Goal: Task Accomplishment & Management: Manage account settings

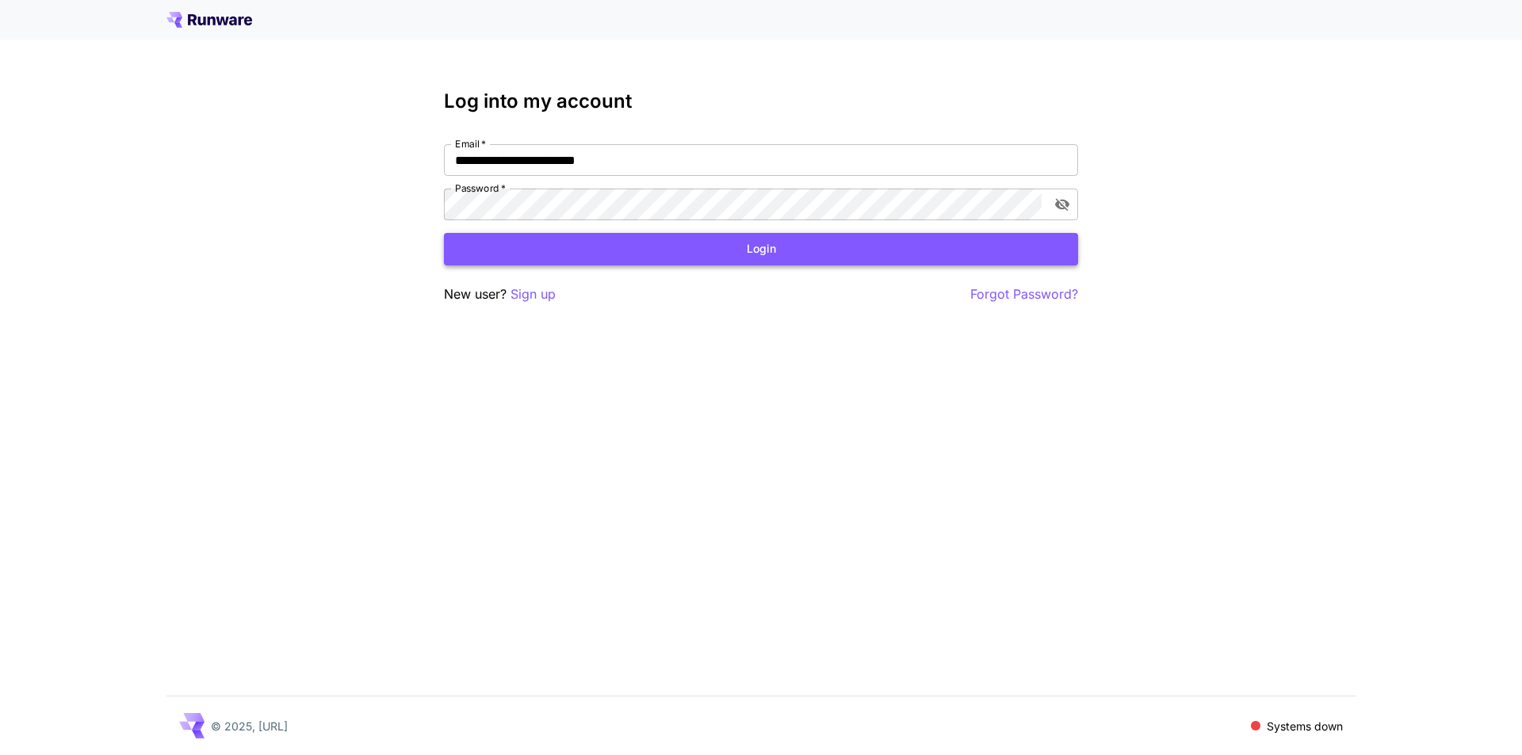
click at [707, 261] on button "Login" at bounding box center [761, 249] width 634 height 33
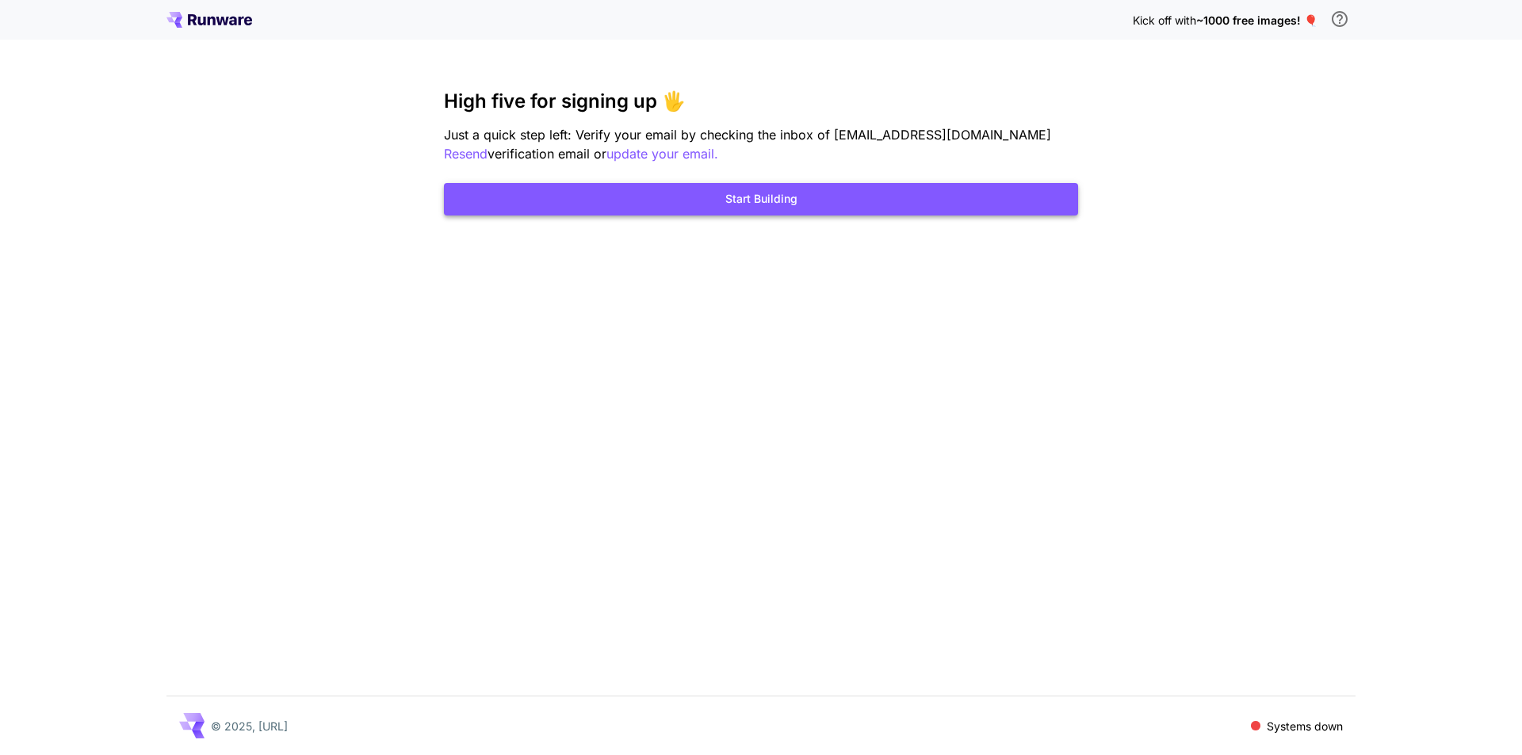
click at [793, 202] on button "Start Building" at bounding box center [761, 199] width 634 height 33
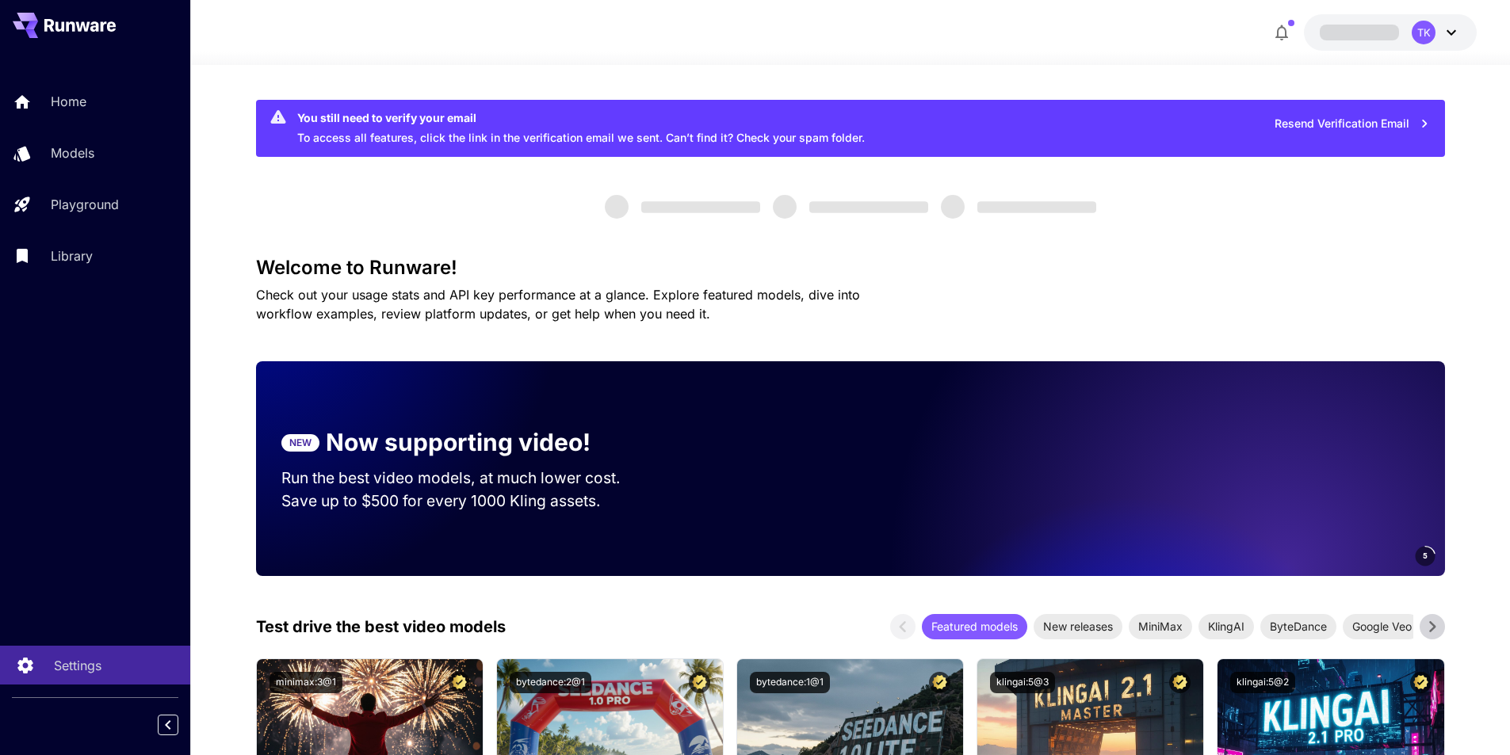
click at [82, 676] on link "Settings" at bounding box center [95, 665] width 190 height 39
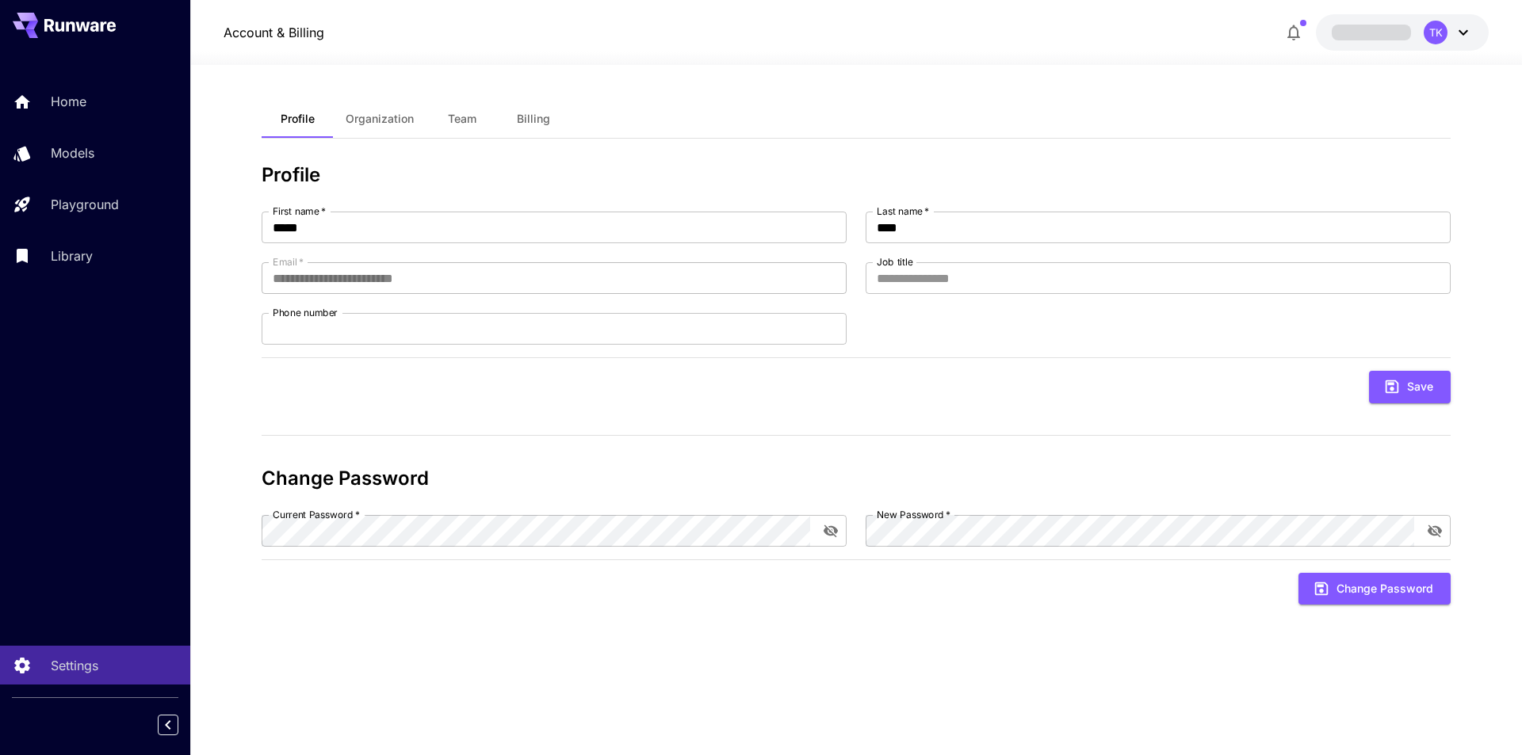
click at [368, 109] on button "Organization" at bounding box center [380, 119] width 94 height 38
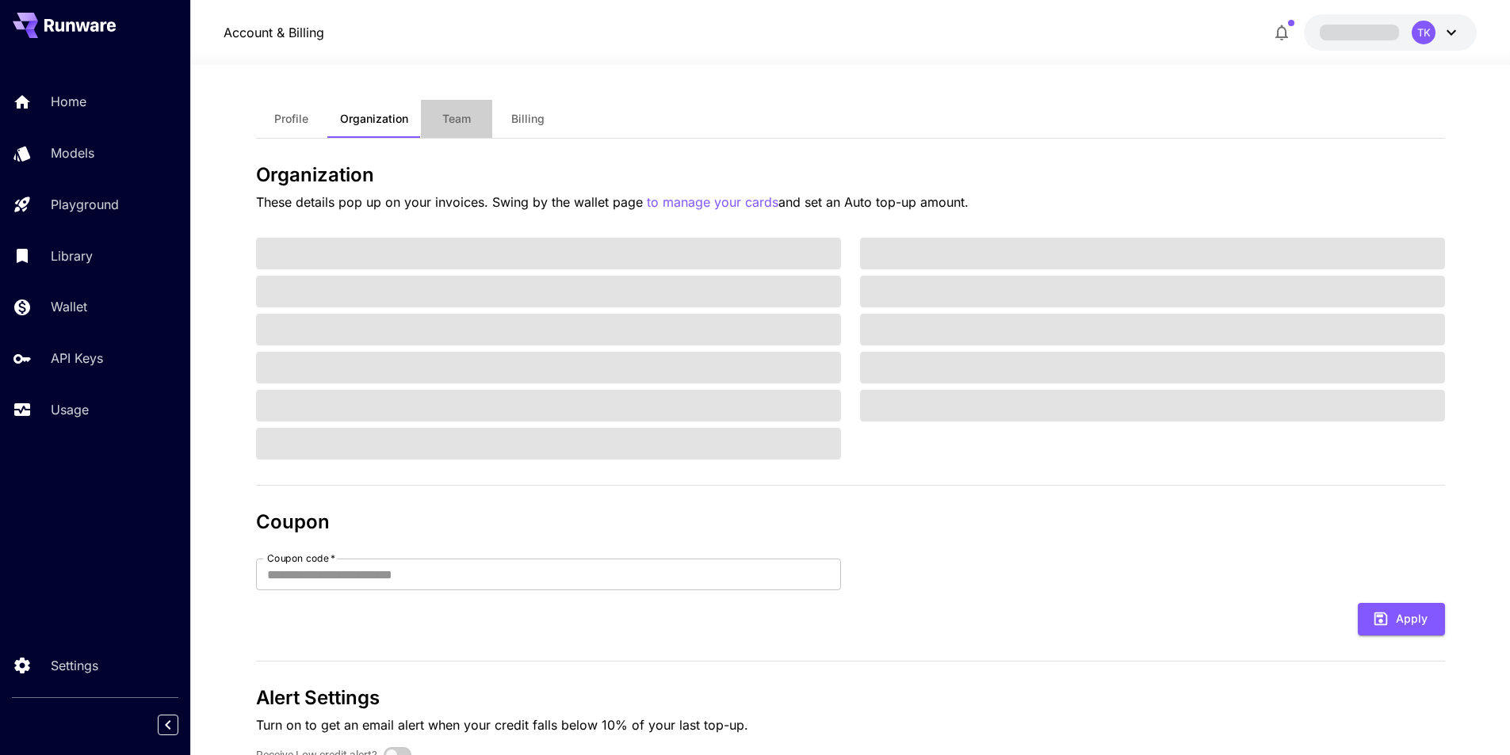
click at [435, 115] on button "Team" at bounding box center [456, 119] width 71 height 38
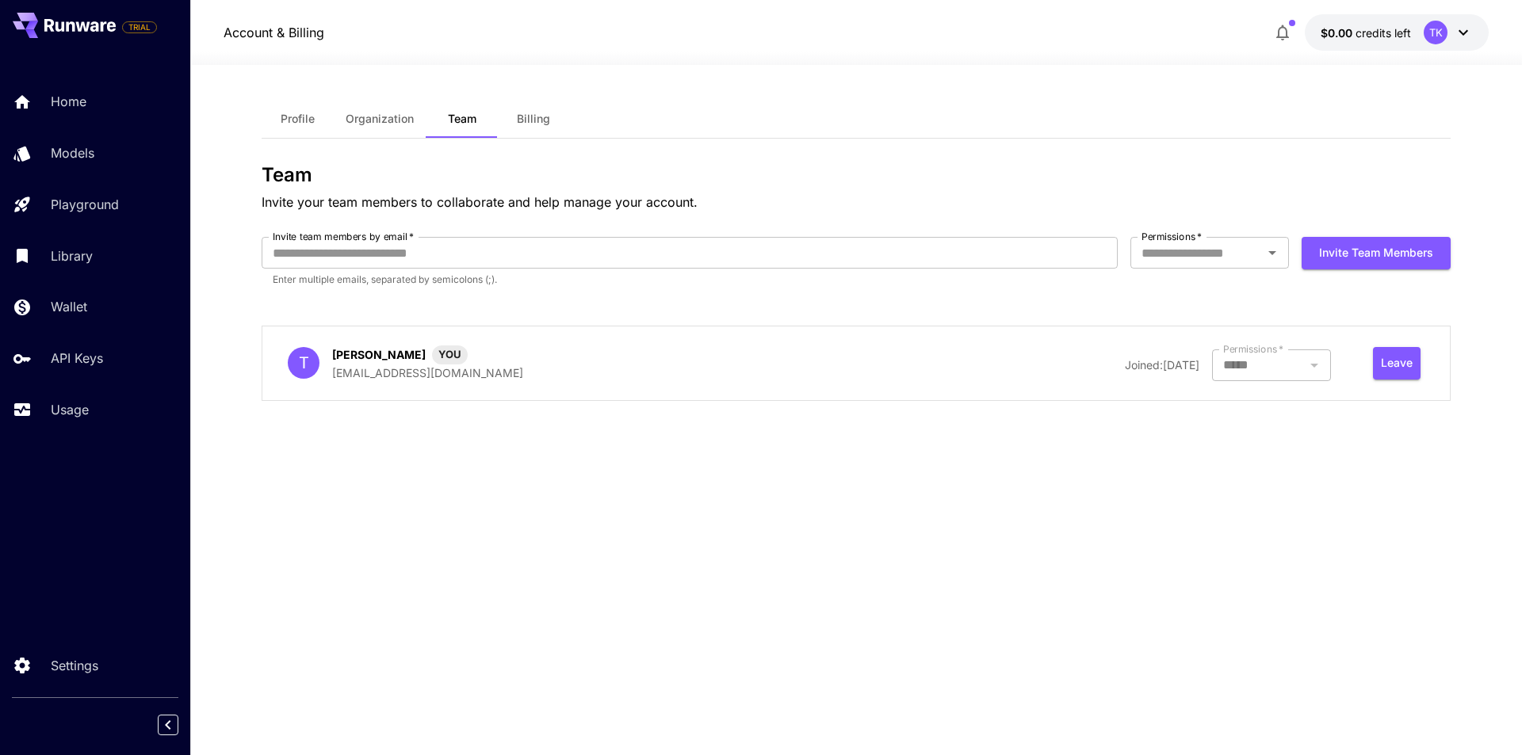
click at [535, 110] on button "Billing" at bounding box center [533, 119] width 71 height 38
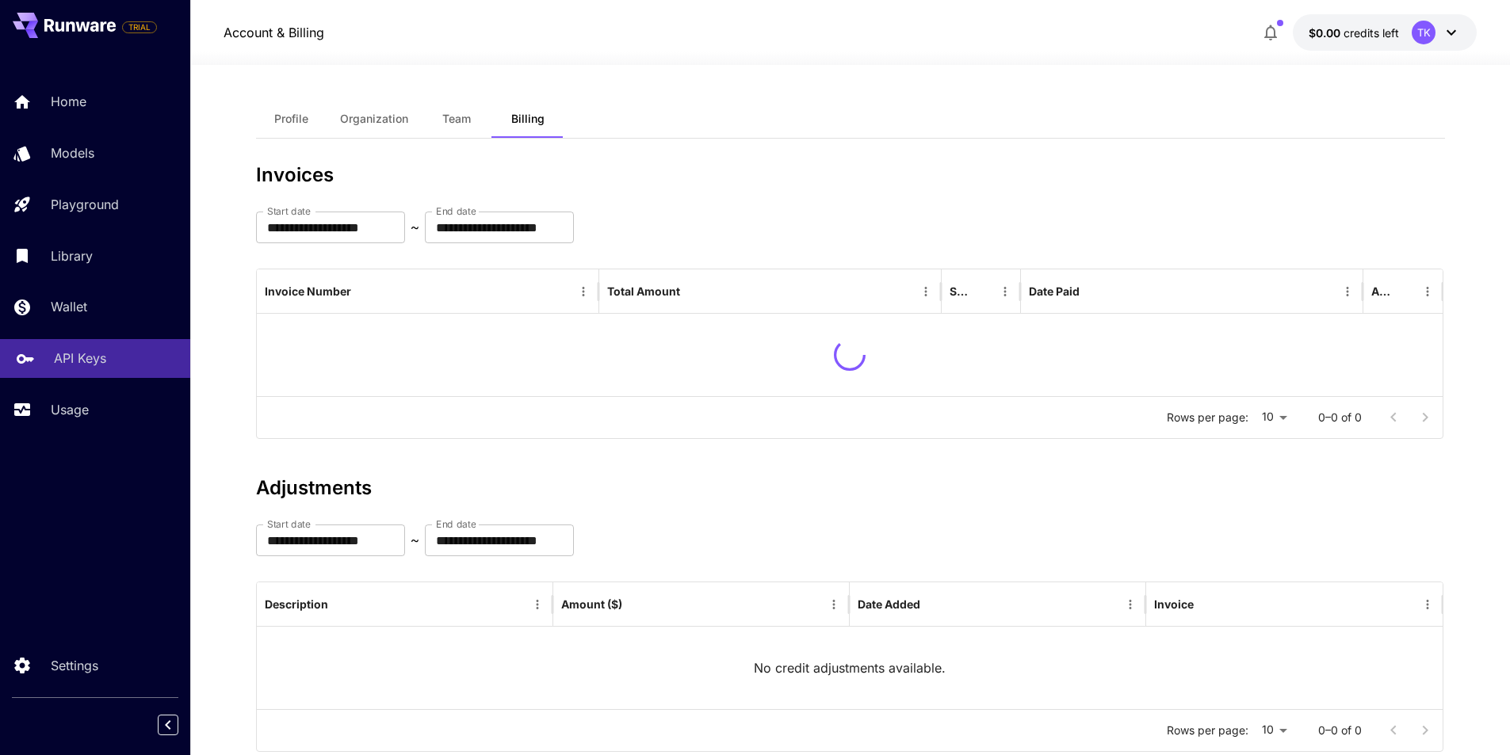
click at [71, 361] on p "API Keys" at bounding box center [80, 358] width 52 height 19
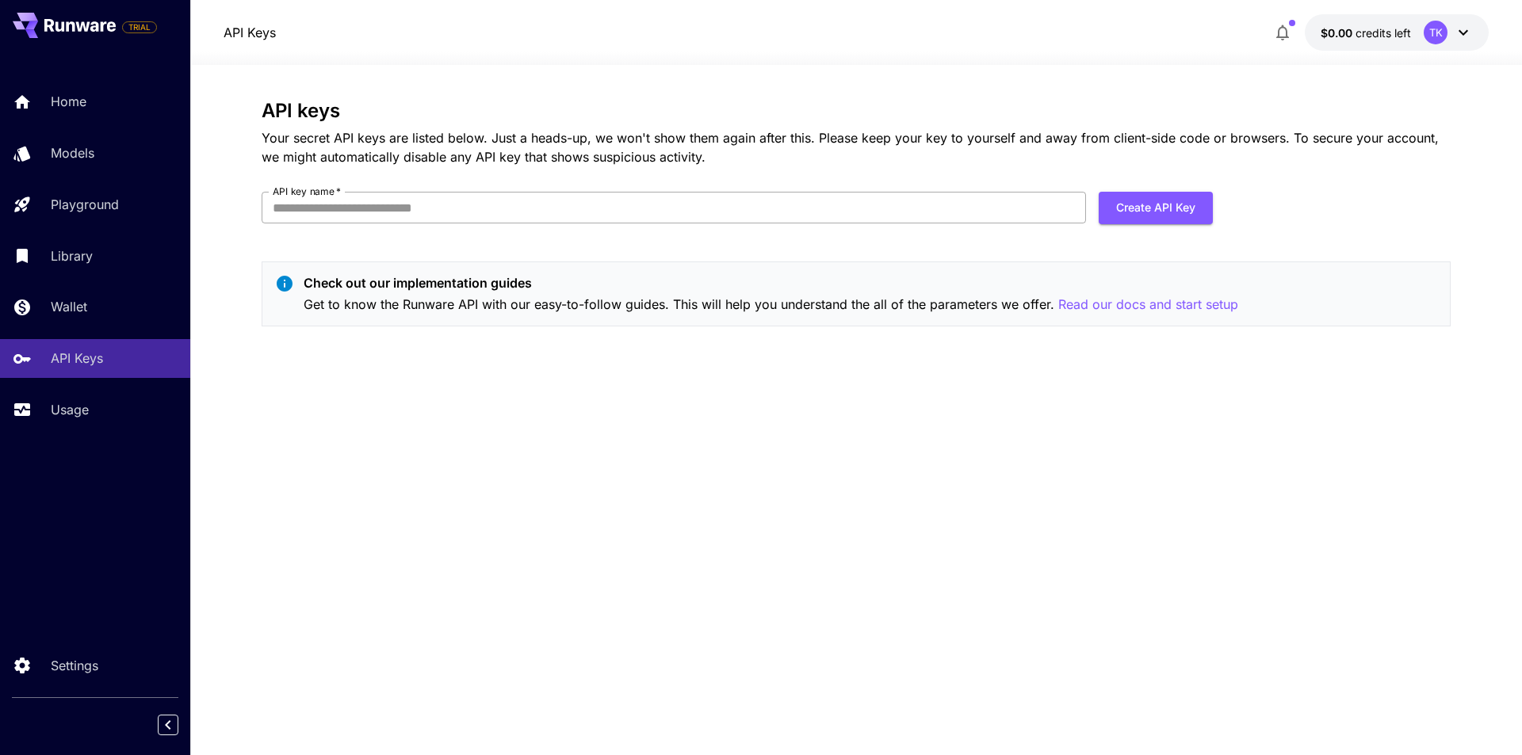
drag, startPoint x: 449, startPoint y: 228, endPoint x: 456, endPoint y: 218, distance: 12.1
click at [452, 227] on form "API key name   * API key name   * Create API Key" at bounding box center [737, 214] width 951 height 44
click at [456, 218] on input "API key name   *" at bounding box center [674, 208] width 824 height 32
type input "*****"
click at [1161, 216] on button "Create API Key" at bounding box center [1156, 208] width 114 height 33
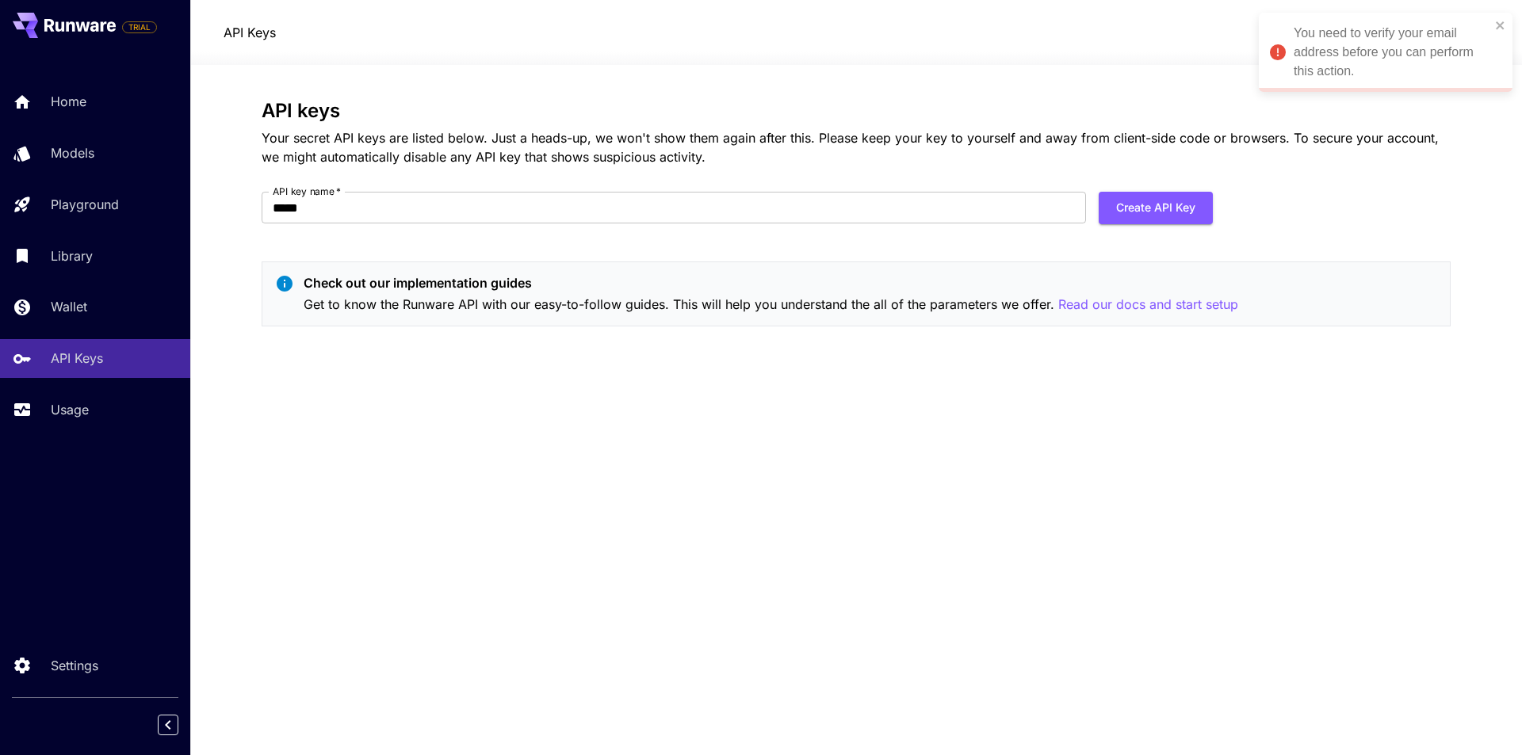
click at [1291, 169] on div "API keys Your secret API keys are listed below. Just a heads-up, we won't show …" at bounding box center [856, 219] width 1189 height 239
click at [69, 670] on p "Settings" at bounding box center [78, 665] width 48 height 19
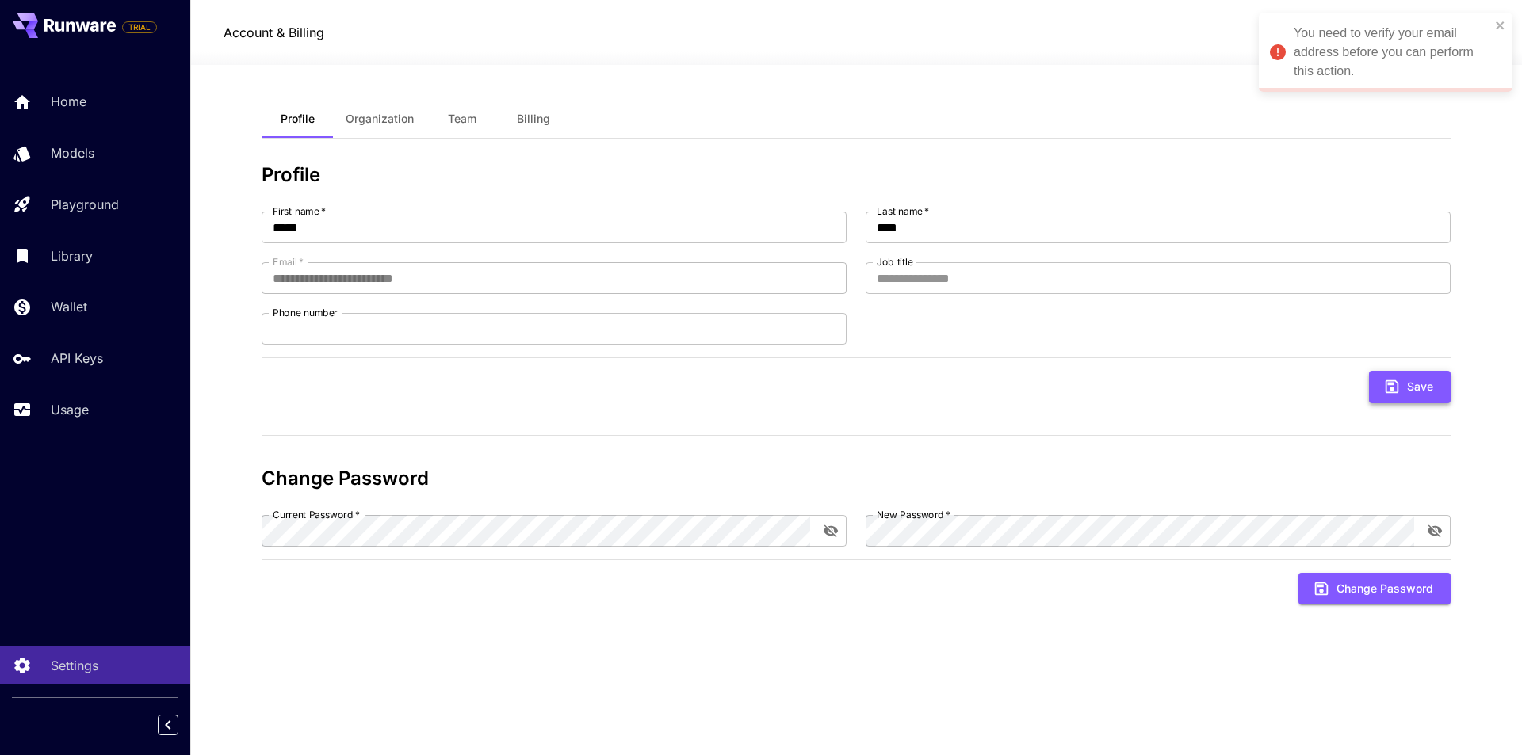
click at [1409, 396] on button "Save" at bounding box center [1410, 387] width 82 height 33
click at [973, 270] on input "Job title" at bounding box center [1158, 278] width 585 height 32
type input "*********"
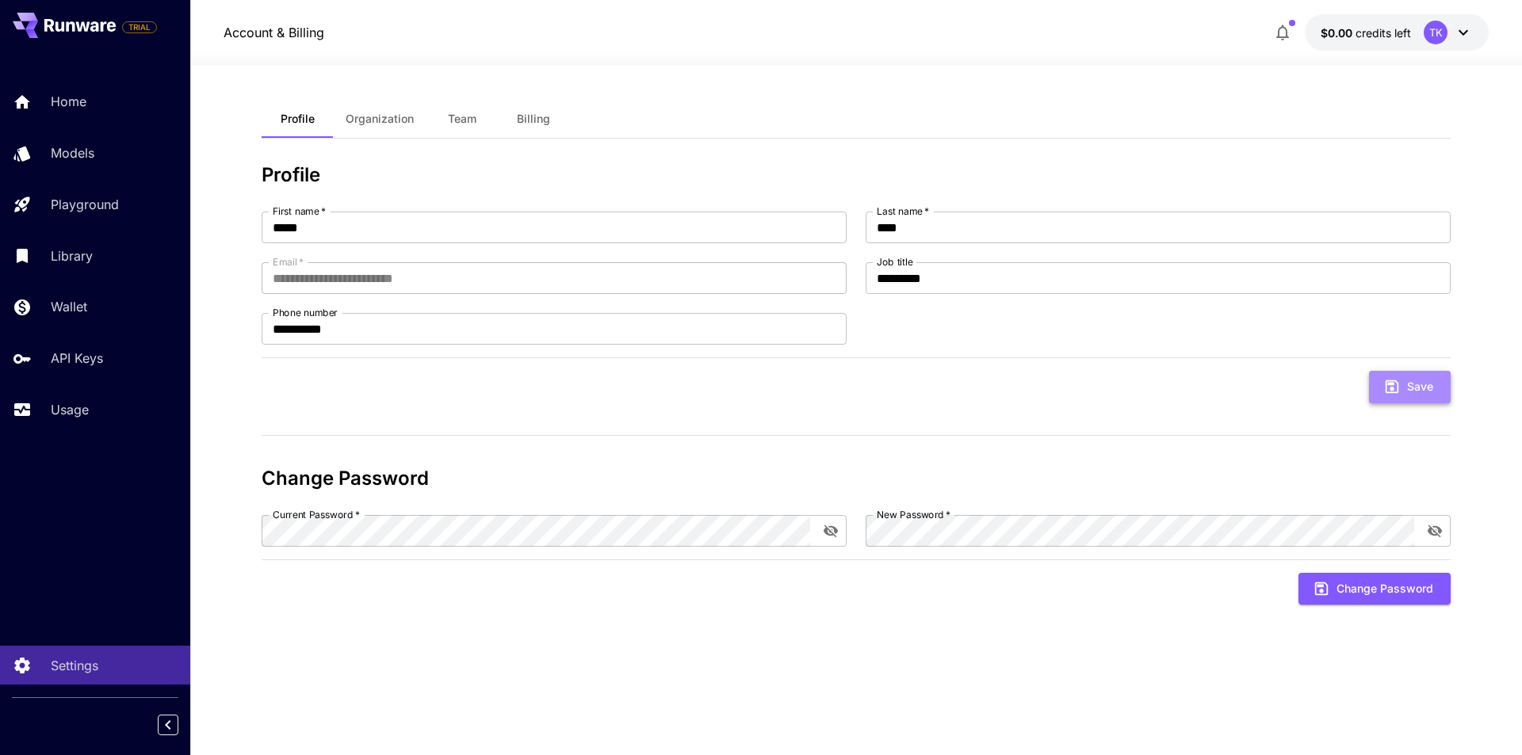
click at [1400, 380] on icon "submit" at bounding box center [1391, 386] width 17 height 17
type input "**********"
click at [1498, 25] on icon "close" at bounding box center [1500, 25] width 11 height 13
click at [380, 109] on button "Organization" at bounding box center [380, 119] width 94 height 38
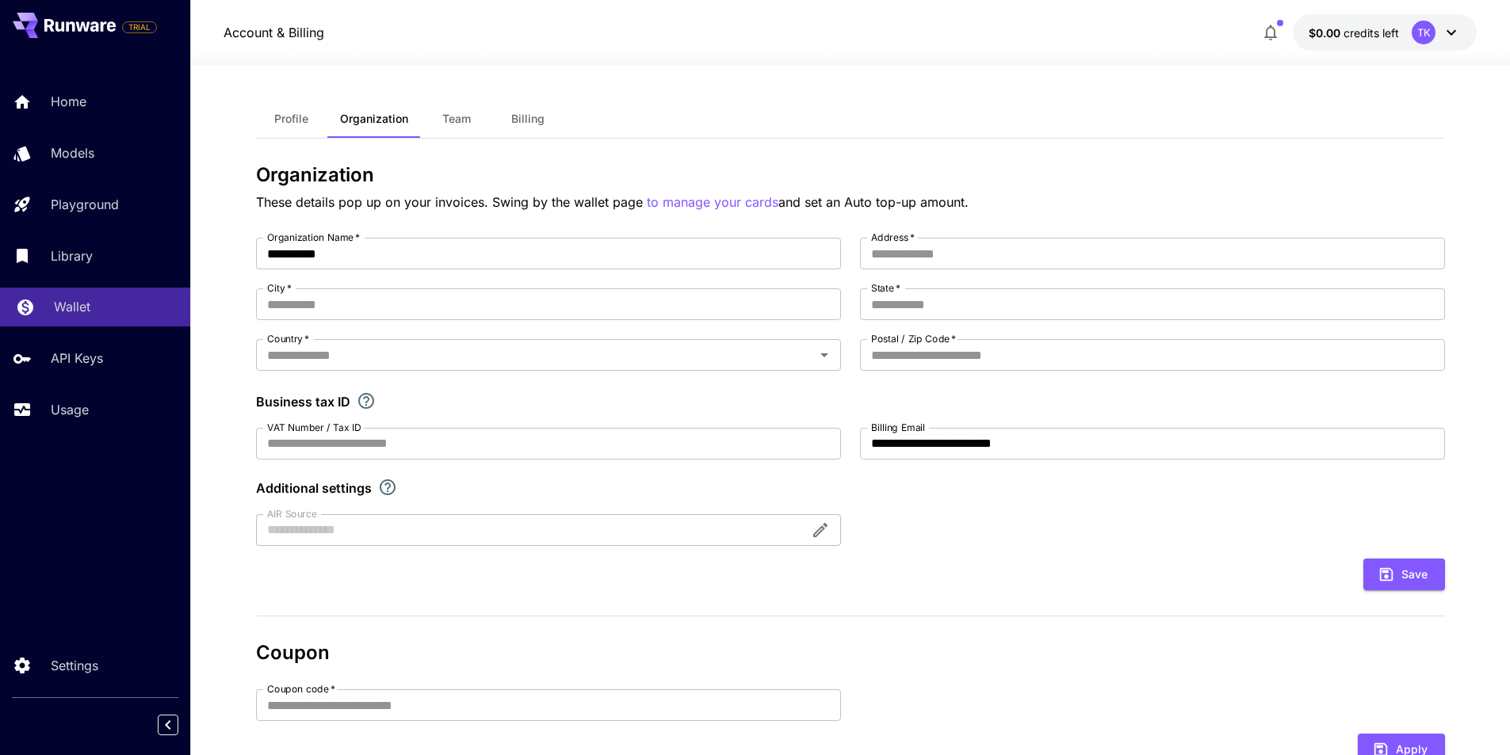
click at [62, 301] on p "Wallet" at bounding box center [72, 306] width 36 height 19
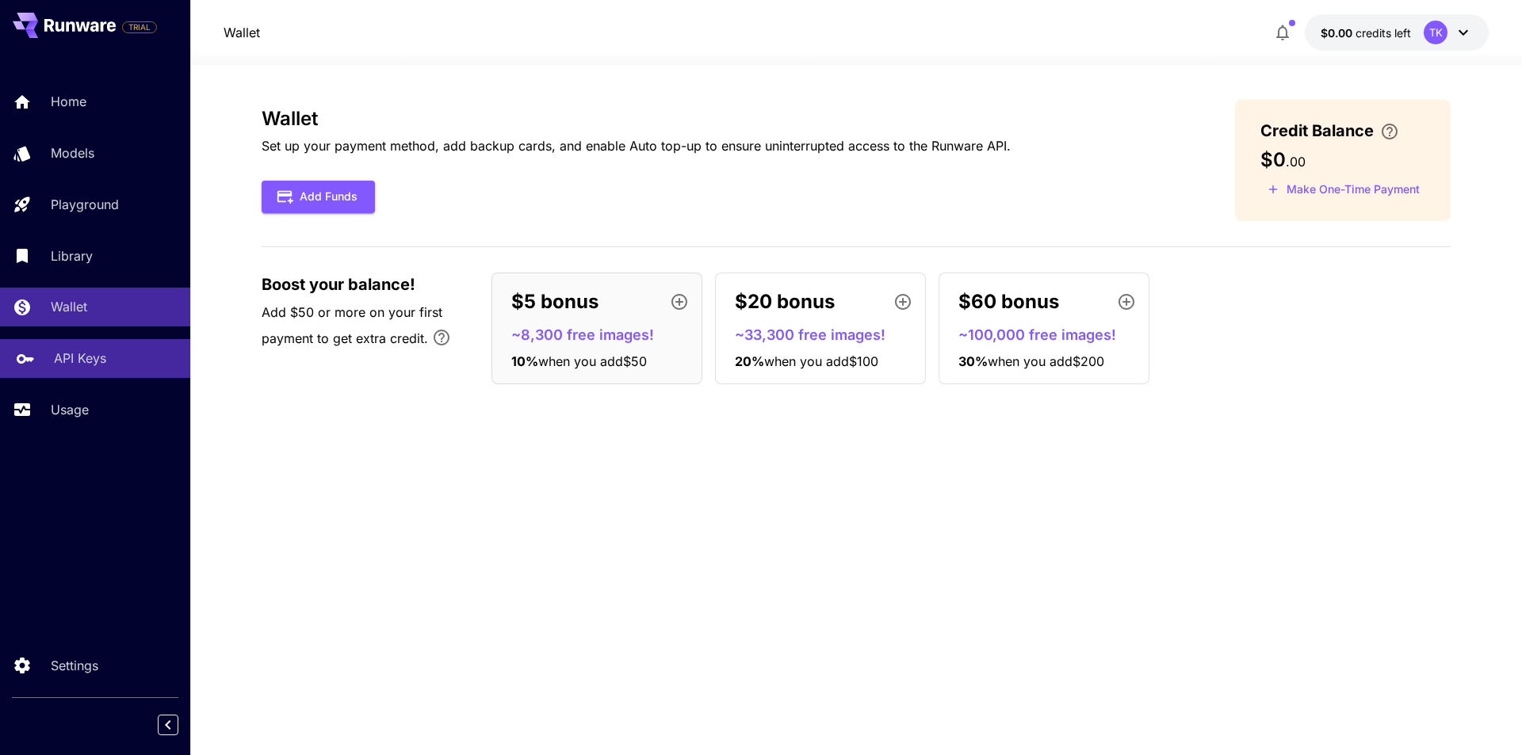
click at [74, 369] on link "API Keys" at bounding box center [95, 358] width 190 height 39
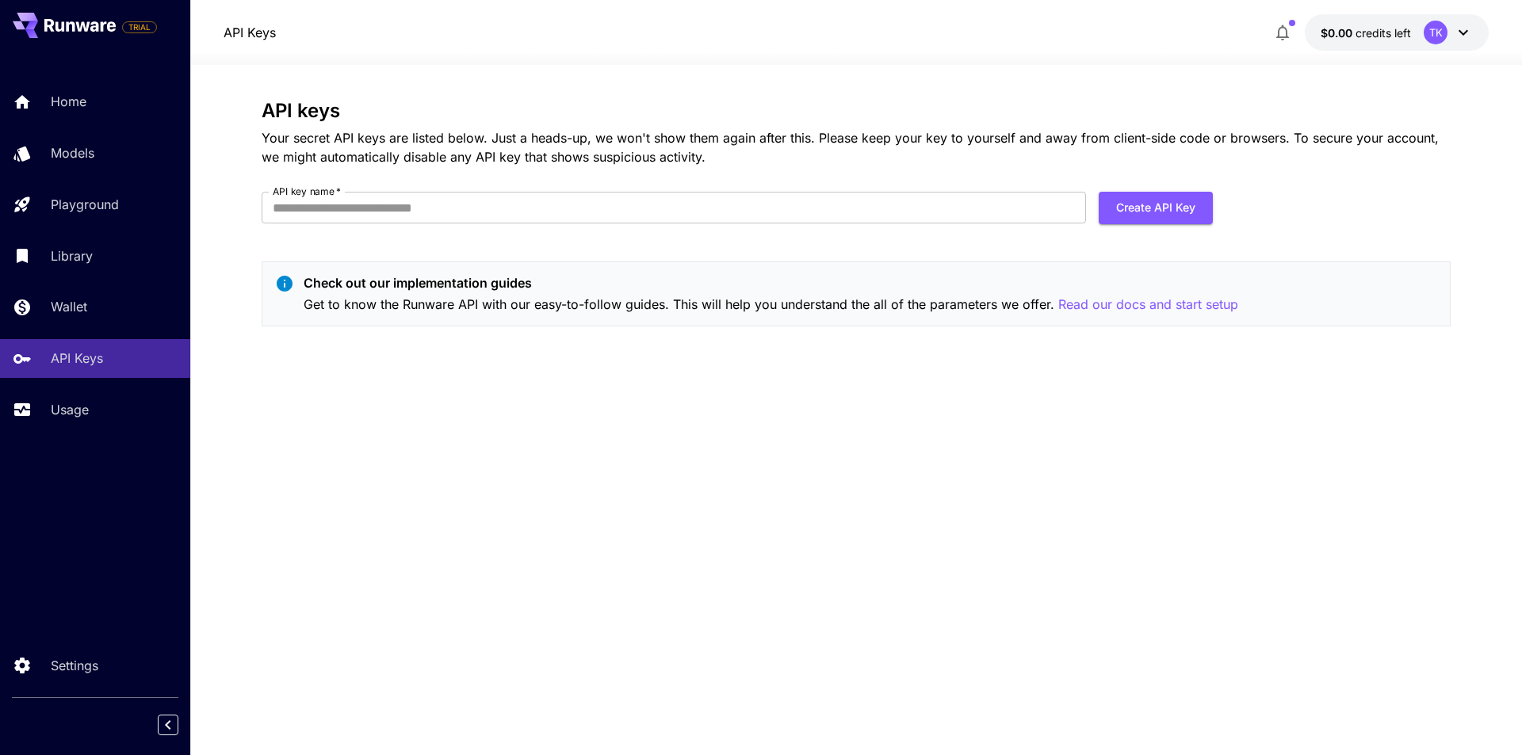
click at [1284, 29] on icon "button" at bounding box center [1282, 32] width 19 height 19
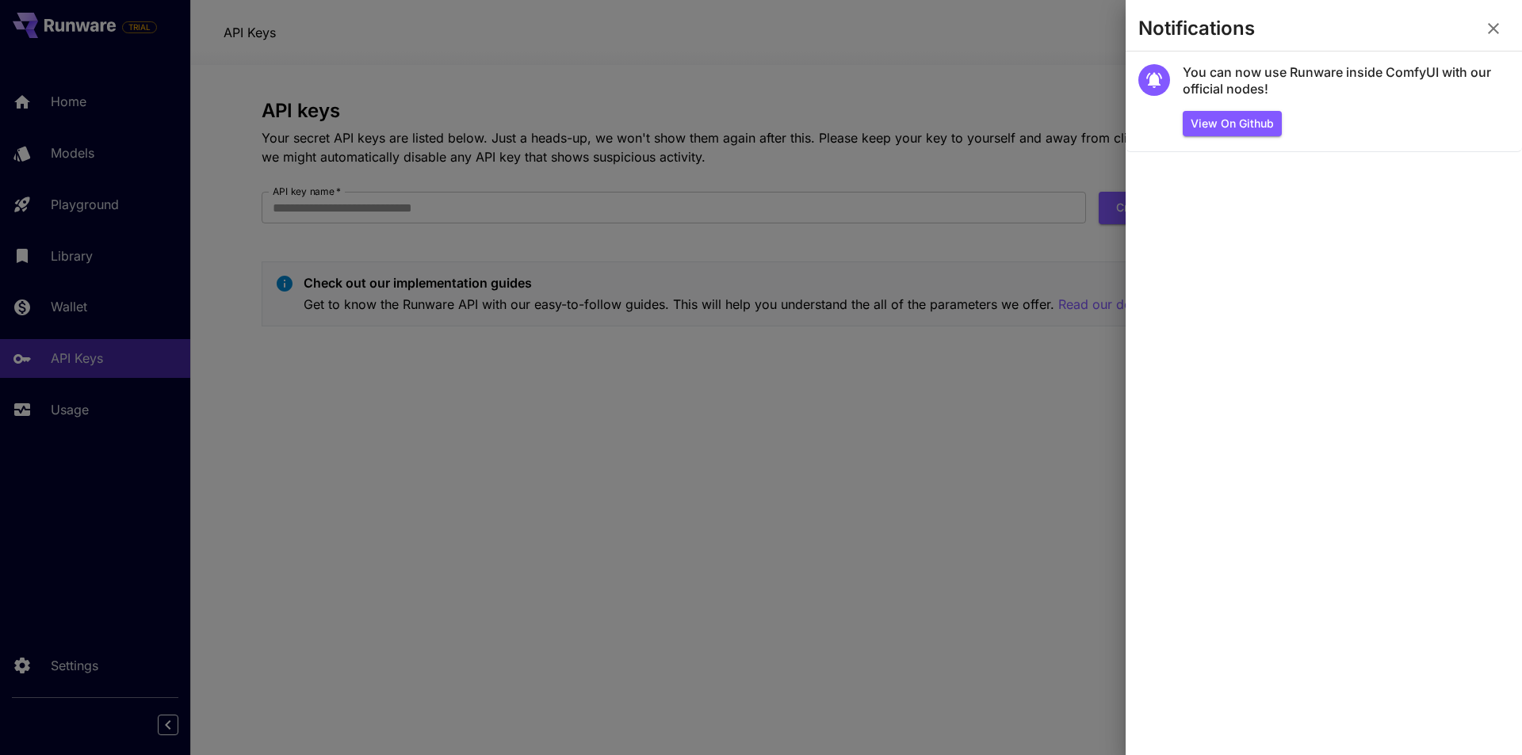
click at [1494, 21] on button "button" at bounding box center [1494, 29] width 32 height 32
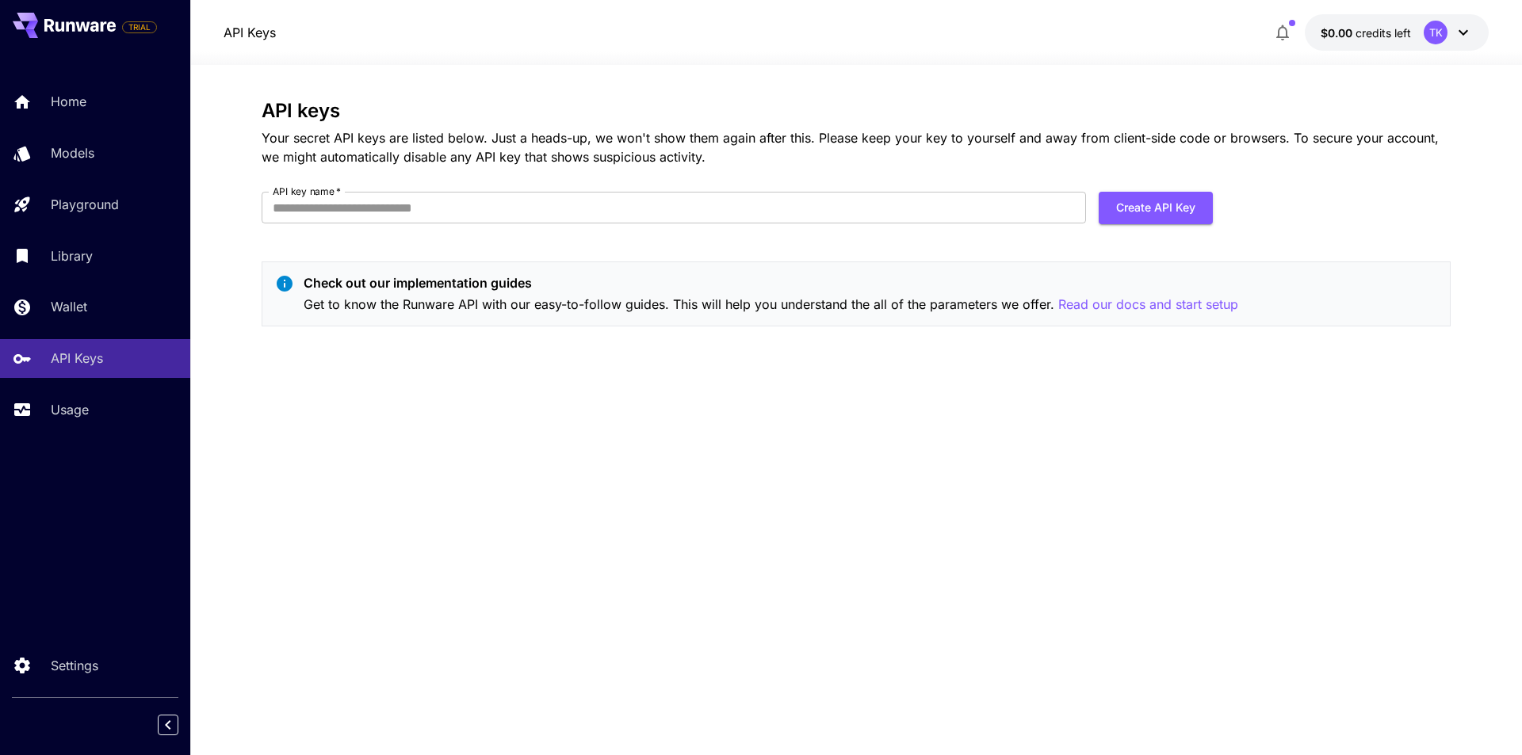
click at [851, 227] on form "API key name   * API key name   * Create API Key" at bounding box center [737, 214] width 951 height 44
click at [783, 212] on input "API key name   *" at bounding box center [674, 208] width 824 height 32
type input "******"
click at [1188, 218] on button "Create API Key" at bounding box center [1156, 208] width 114 height 33
drag, startPoint x: 1368, startPoint y: 80, endPoint x: 1310, endPoint y: 63, distance: 60.4
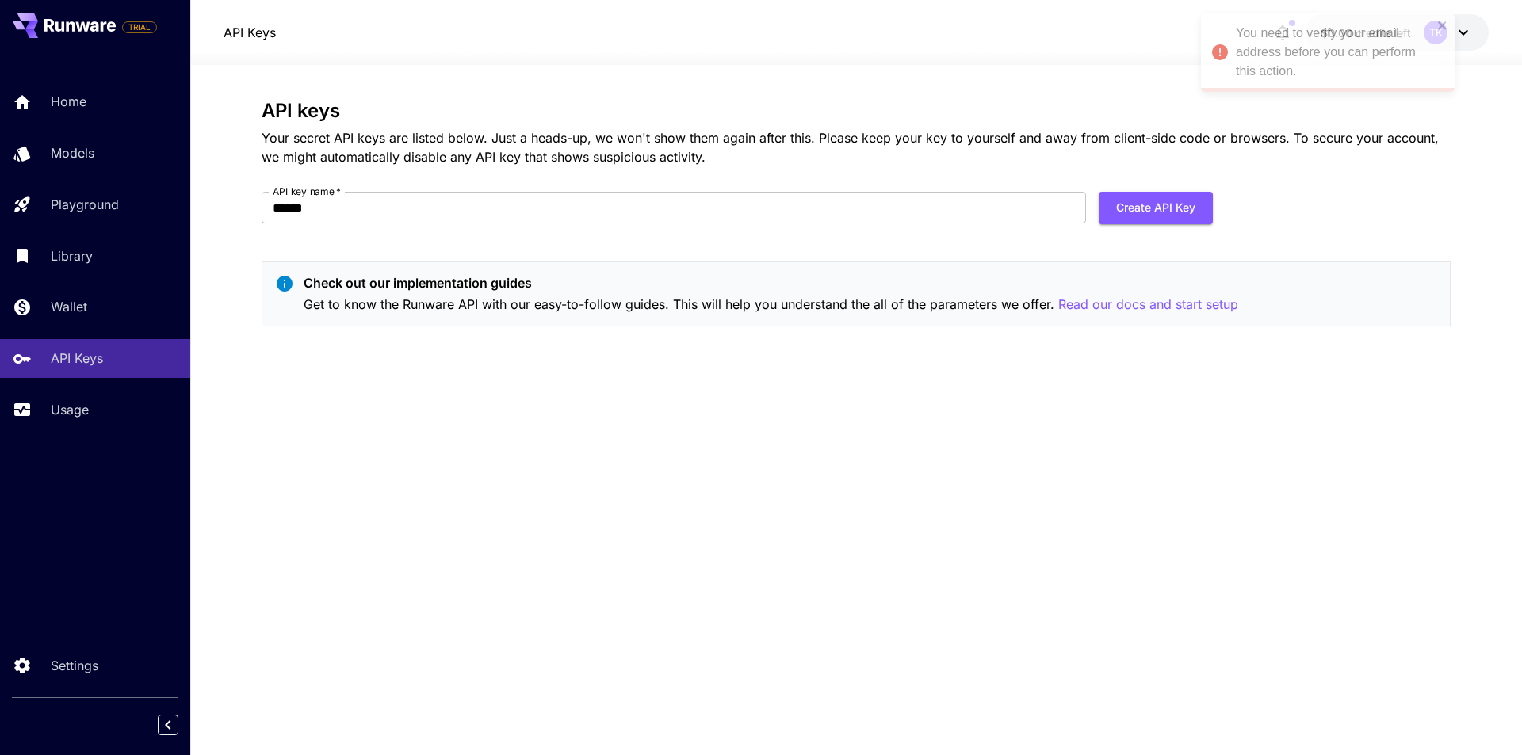
click at [1310, 63] on div "You need to verify your email address before you can perform this action." at bounding box center [1334, 52] width 197 height 57
click at [1315, 132] on p "Your secret API keys are listed below. Just a heads-up, we won't show them agai…" at bounding box center [856, 147] width 1189 height 38
click at [1497, 28] on icon "close" at bounding box center [1500, 25] width 8 height 8
click at [1465, 36] on icon at bounding box center [1463, 32] width 19 height 19
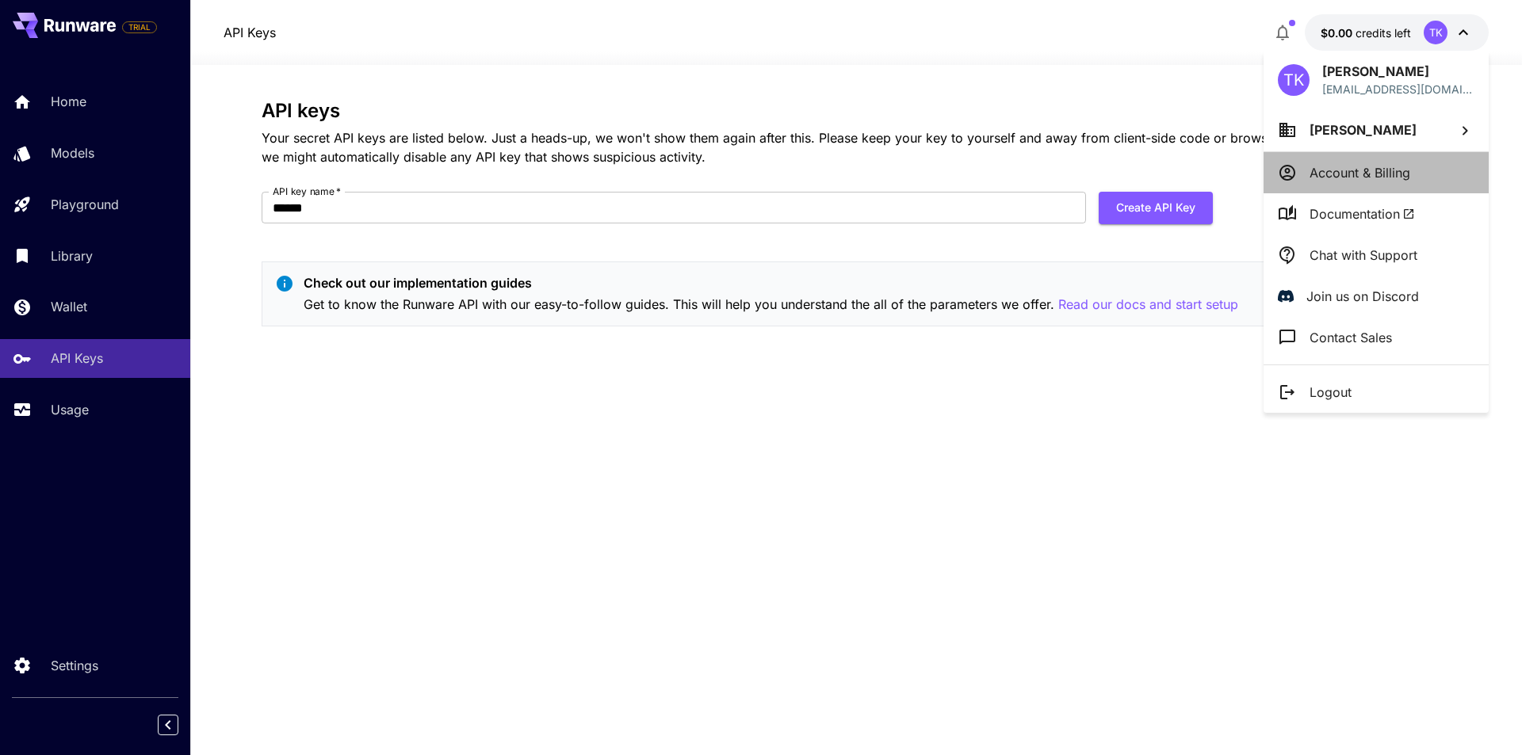
click at [1365, 175] on p "Account & Billing" at bounding box center [1360, 172] width 101 height 19
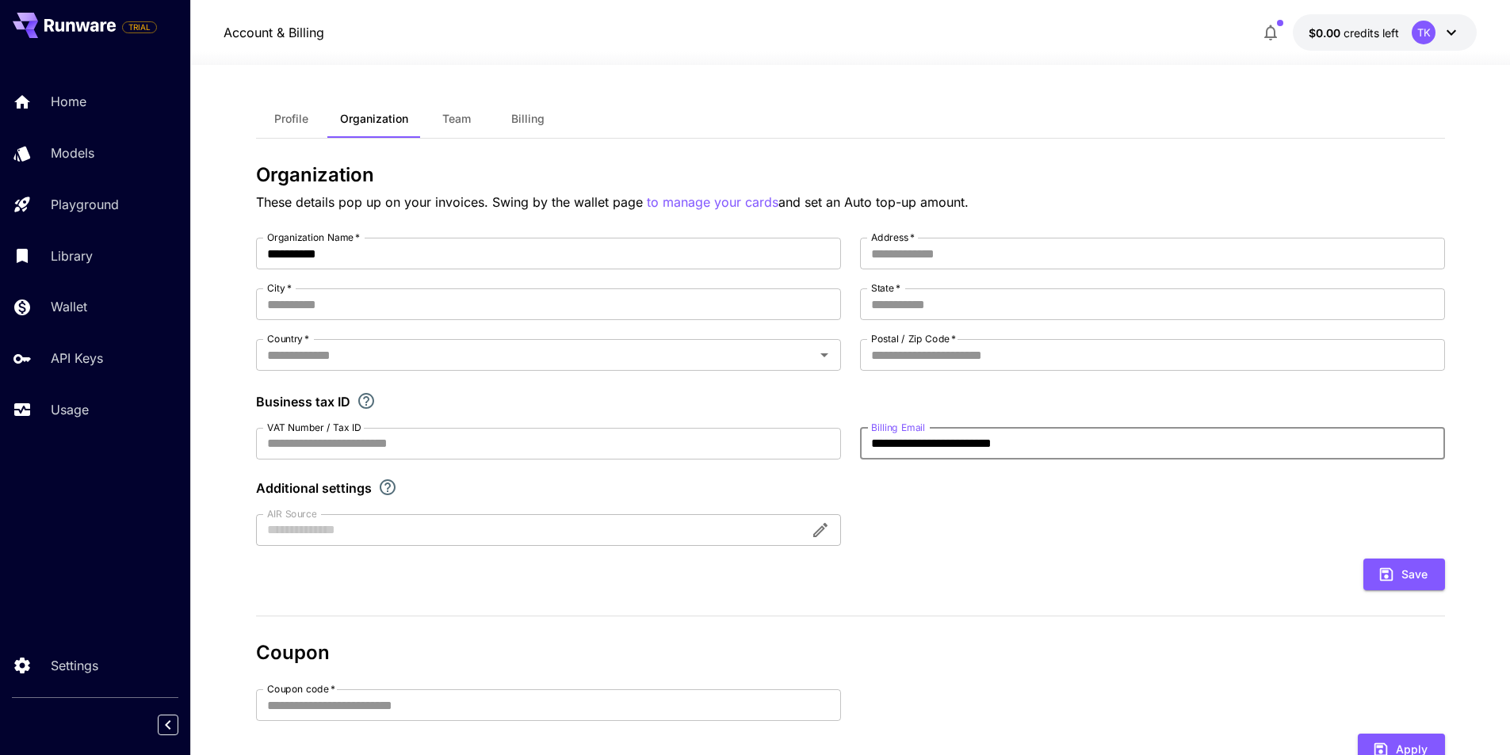
click at [1103, 441] on input "**********" at bounding box center [1152, 444] width 585 height 32
click at [104, 359] on p "API Keys" at bounding box center [80, 358] width 52 height 19
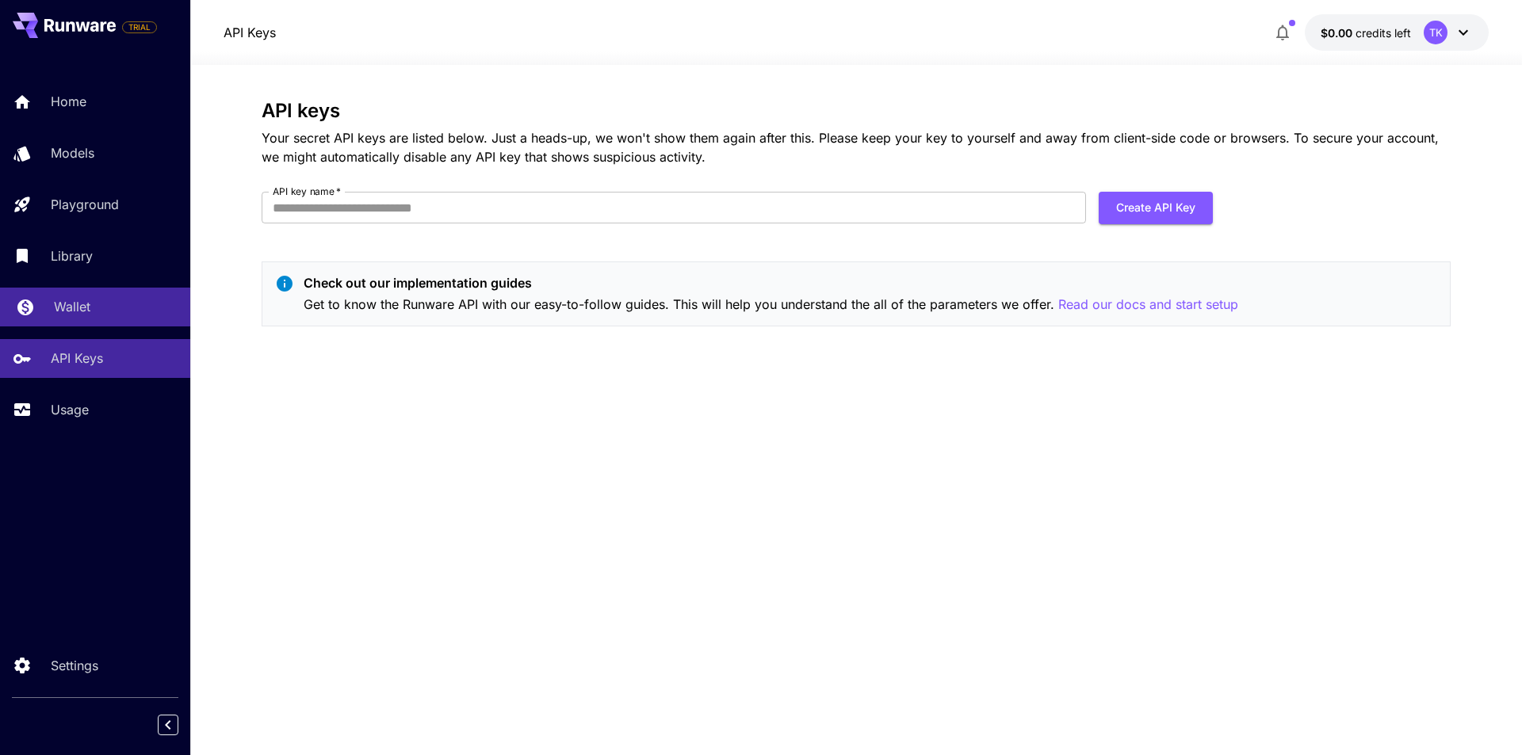
click at [101, 304] on div "Wallet" at bounding box center [116, 306] width 124 height 19
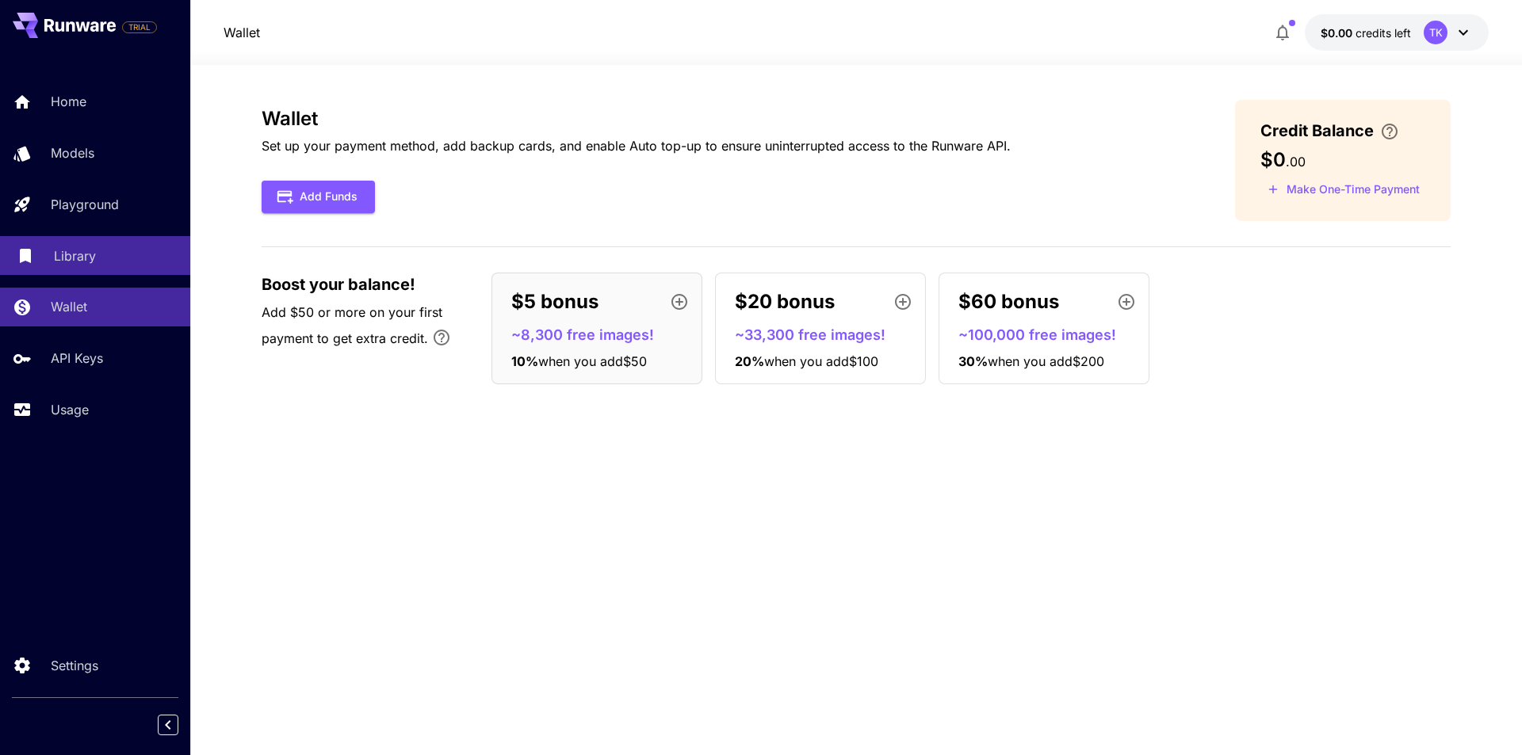
click at [103, 242] on link "Library" at bounding box center [95, 255] width 190 height 39
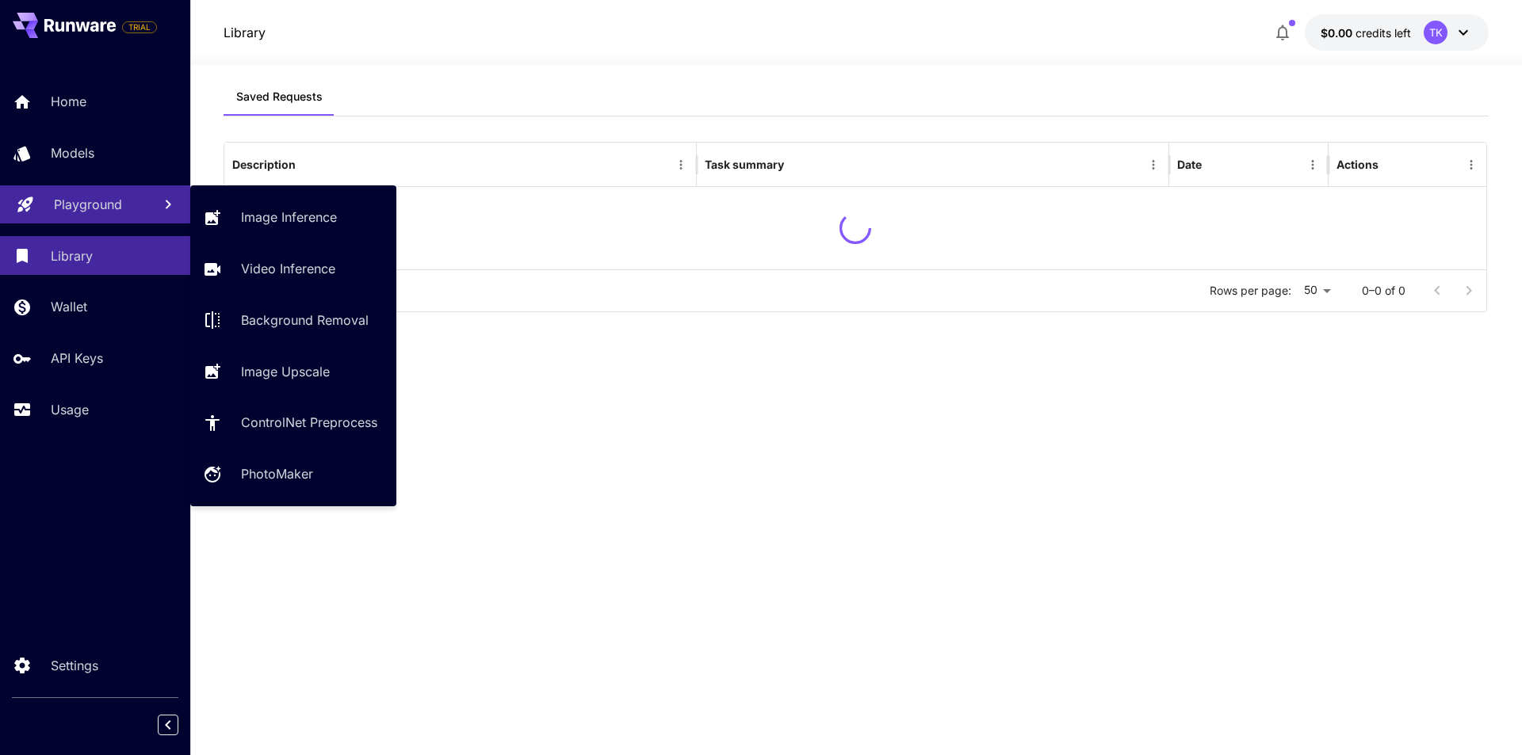
click at [104, 217] on link "Playground" at bounding box center [95, 204] width 190 height 39
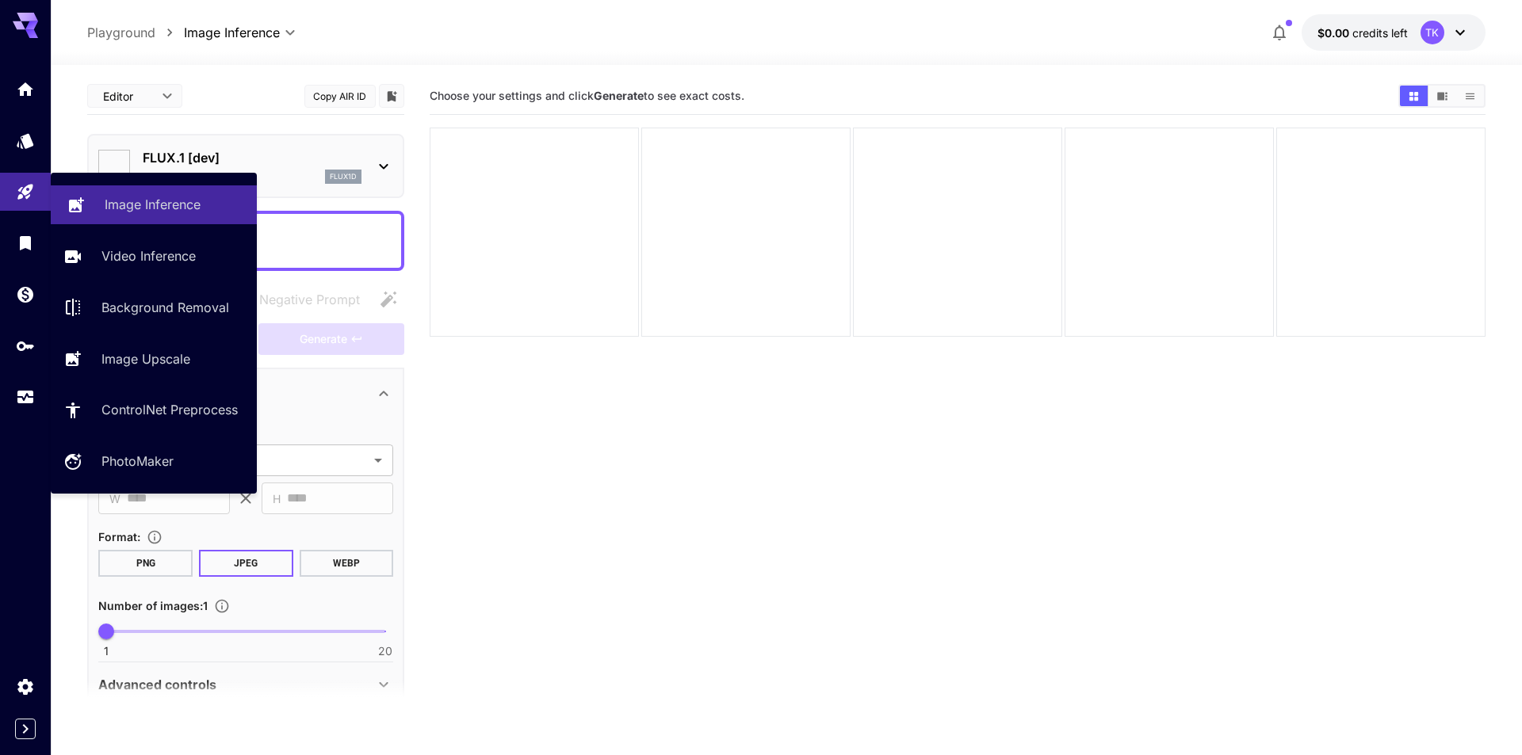
type input "**********"
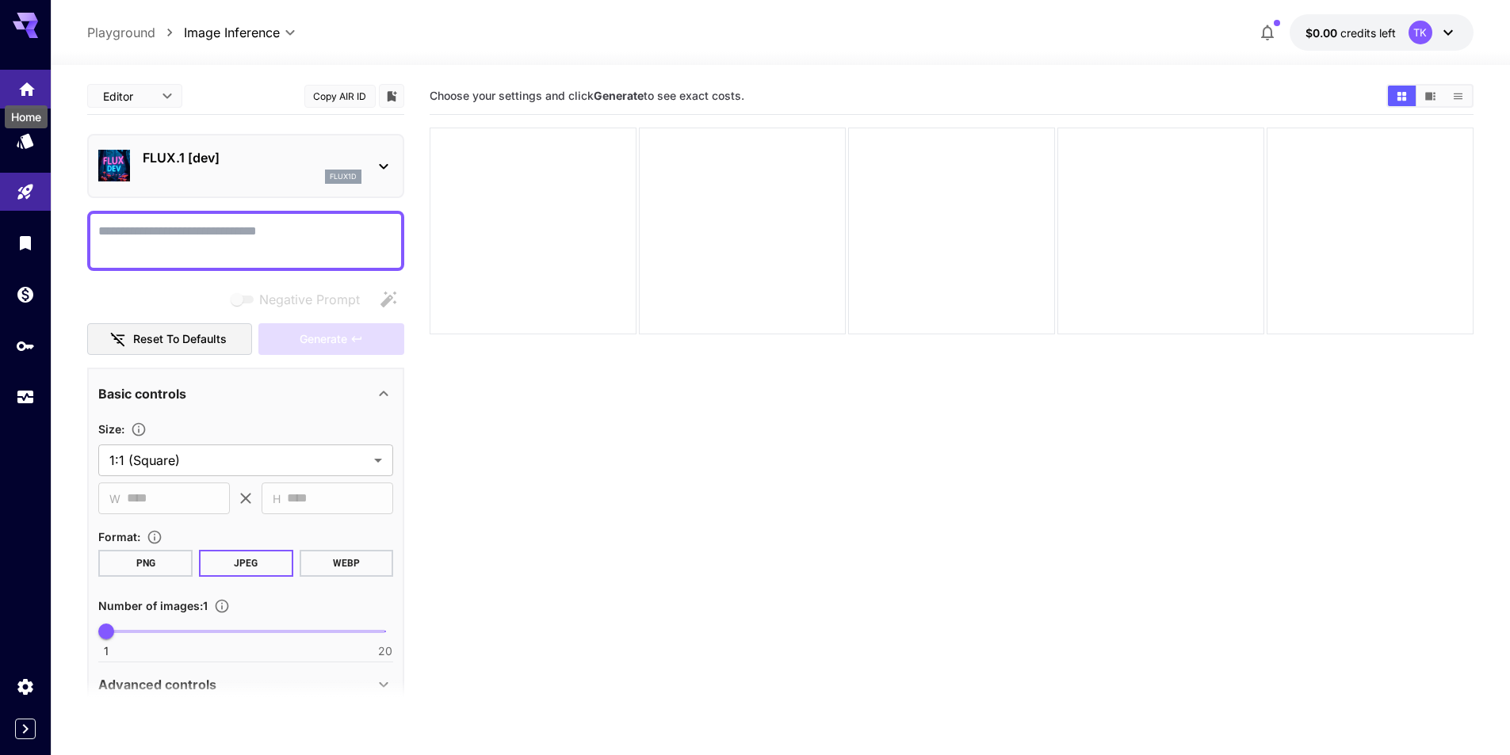
click at [21, 85] on icon "Home" at bounding box center [27, 84] width 16 height 13
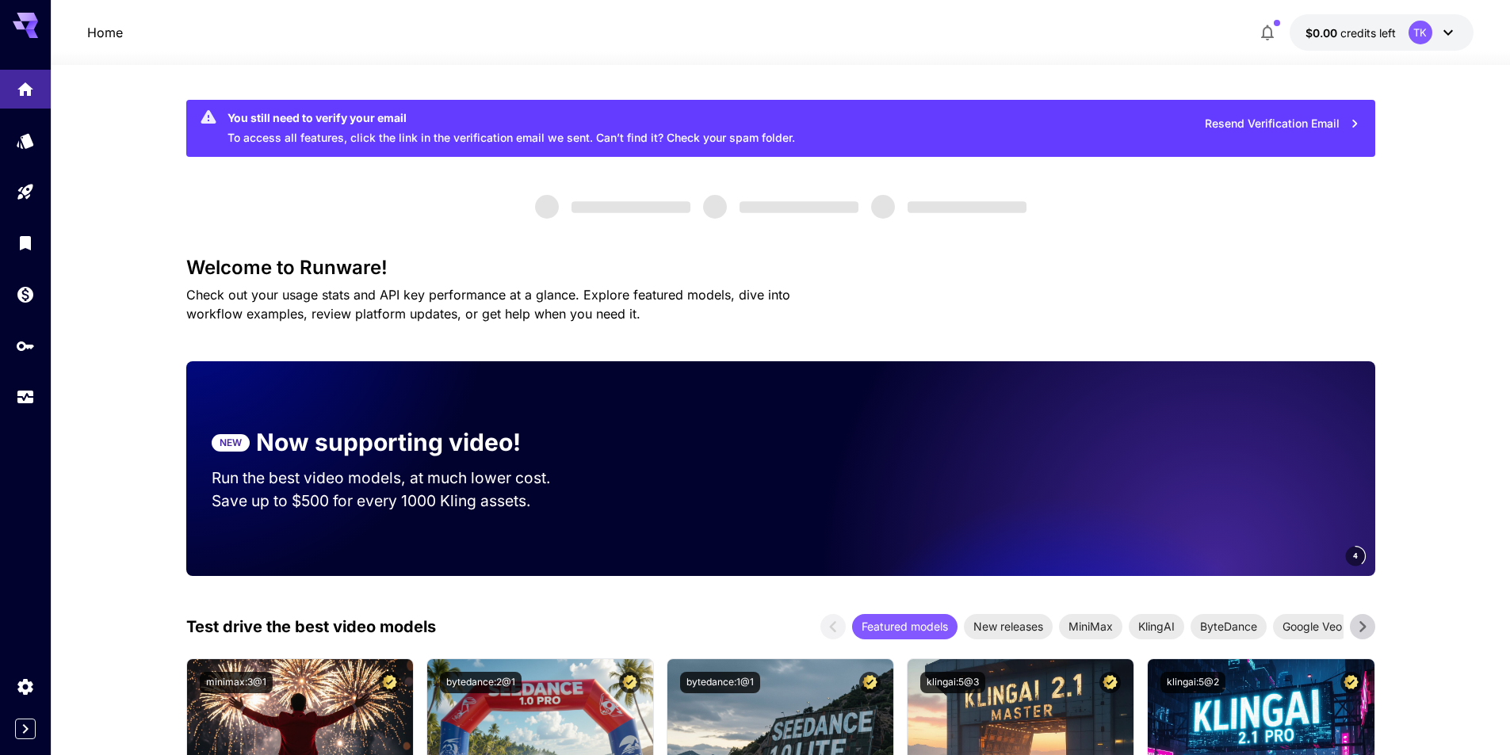
click at [1258, 124] on button "Resend Verification Email" at bounding box center [1282, 124] width 173 height 33
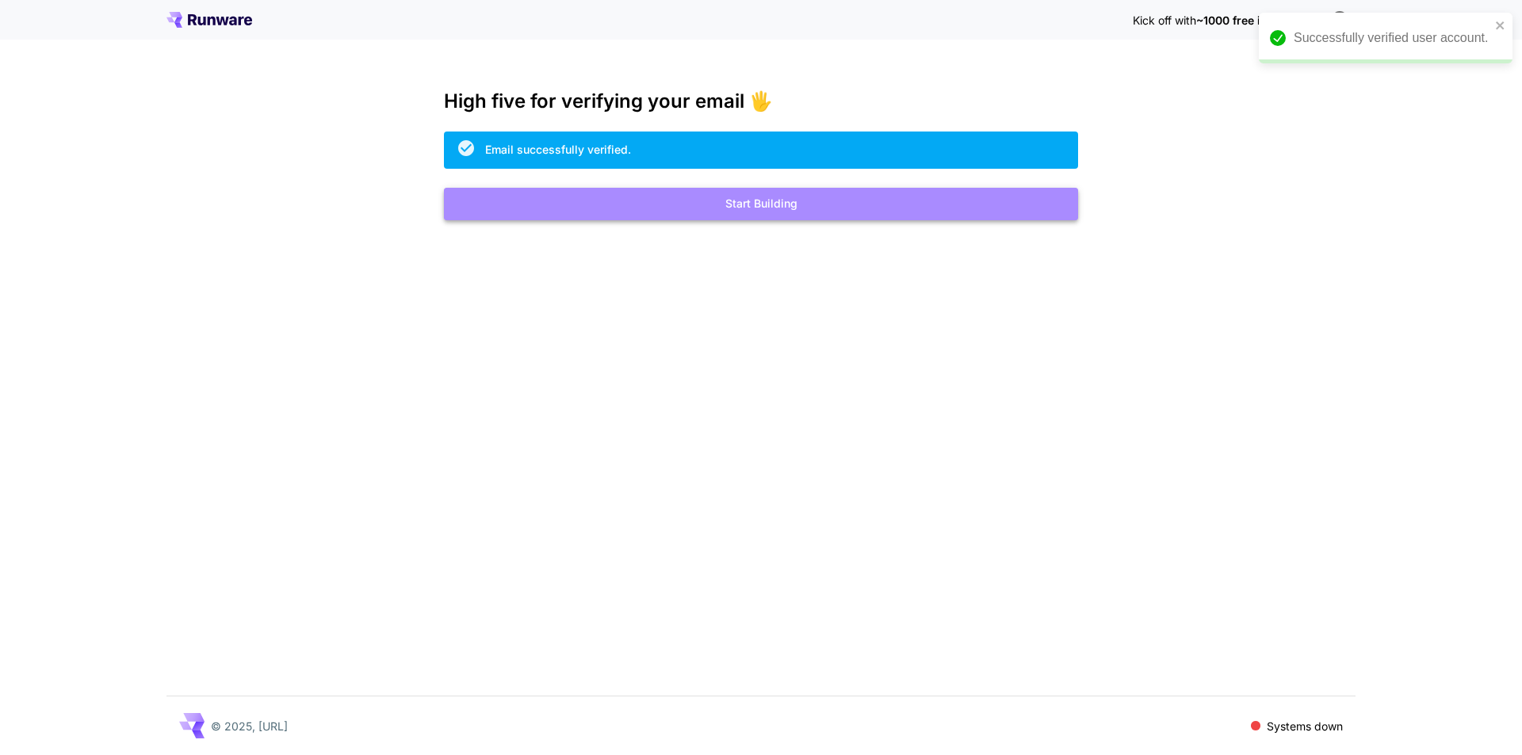
click at [727, 198] on button "Start Building" at bounding box center [761, 204] width 634 height 33
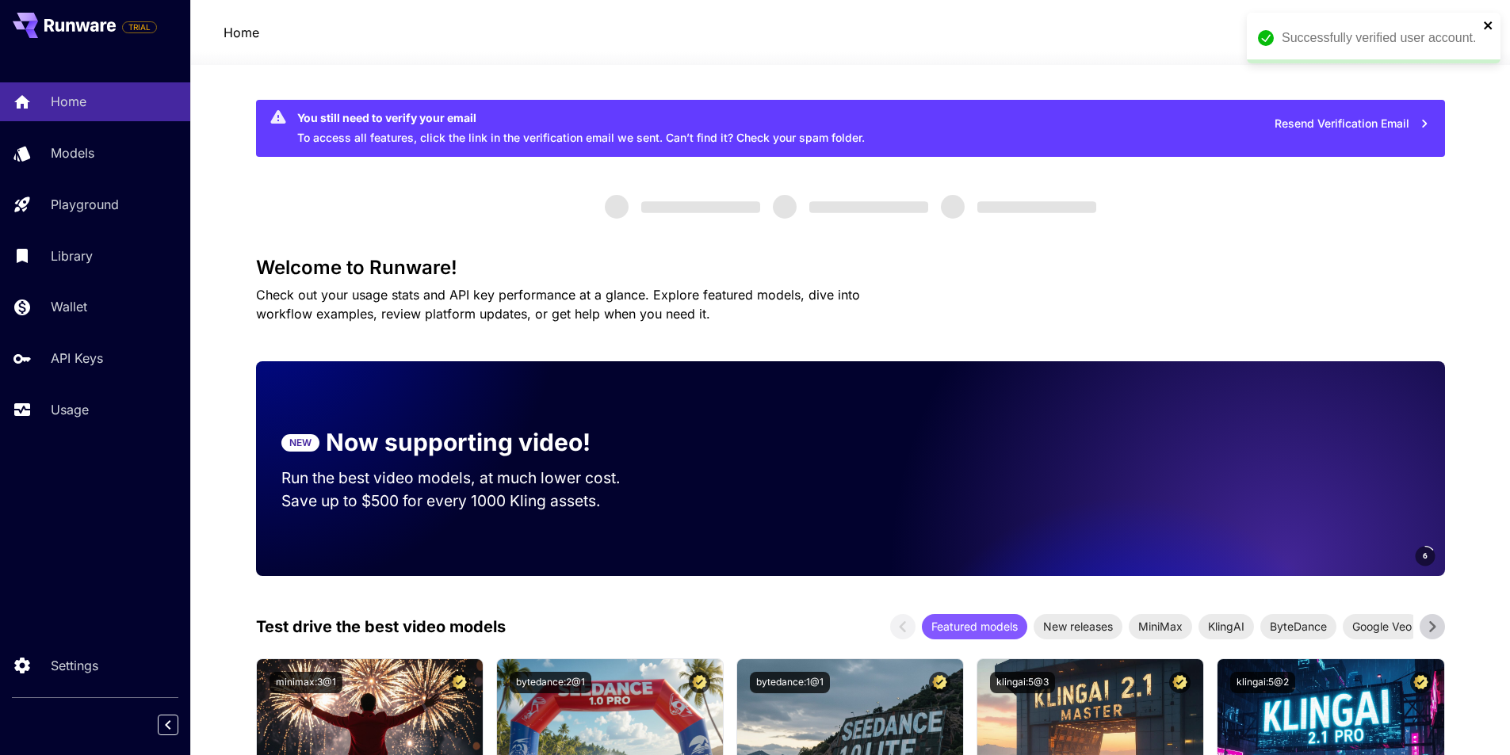
click at [1484, 23] on icon "close" at bounding box center [1488, 25] width 11 height 13
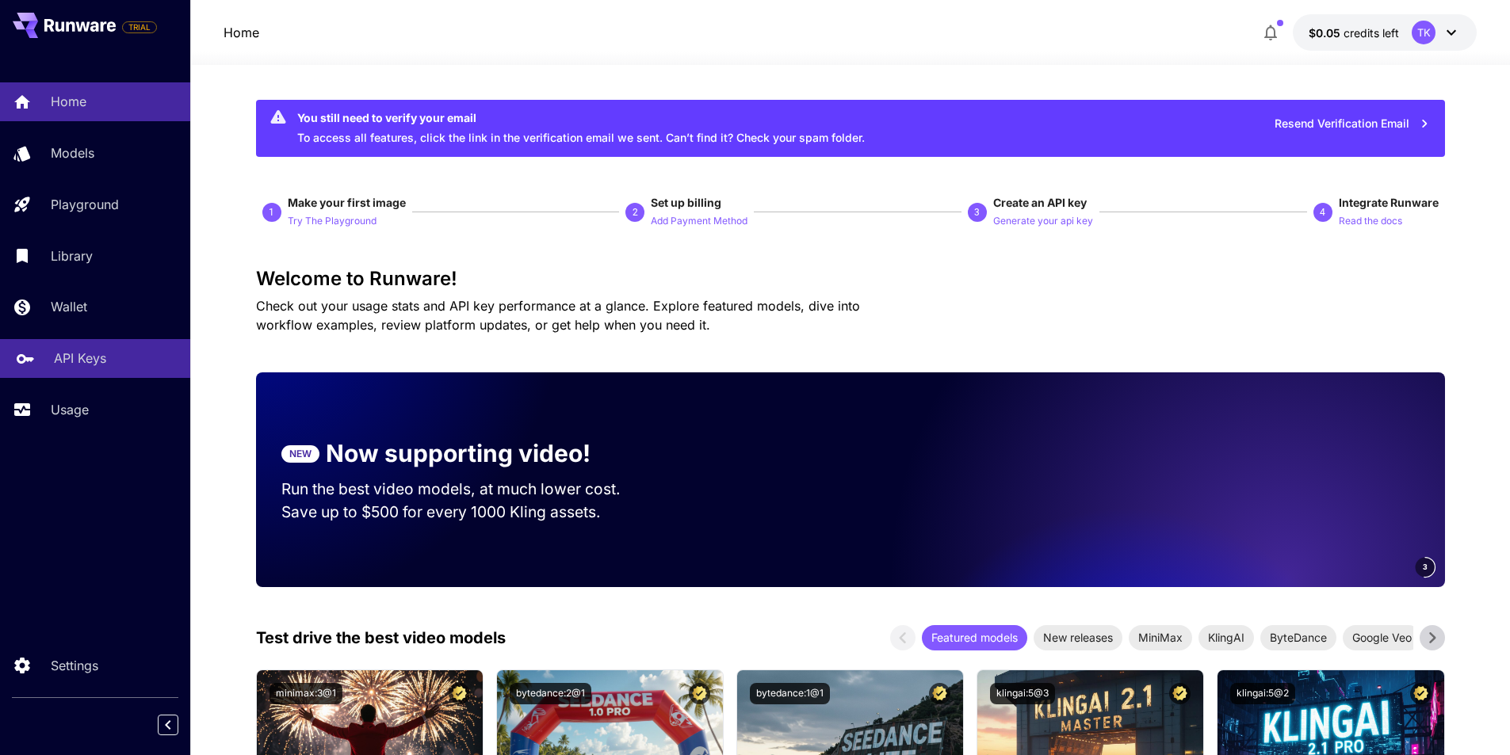
click at [84, 361] on p "API Keys" at bounding box center [80, 358] width 52 height 19
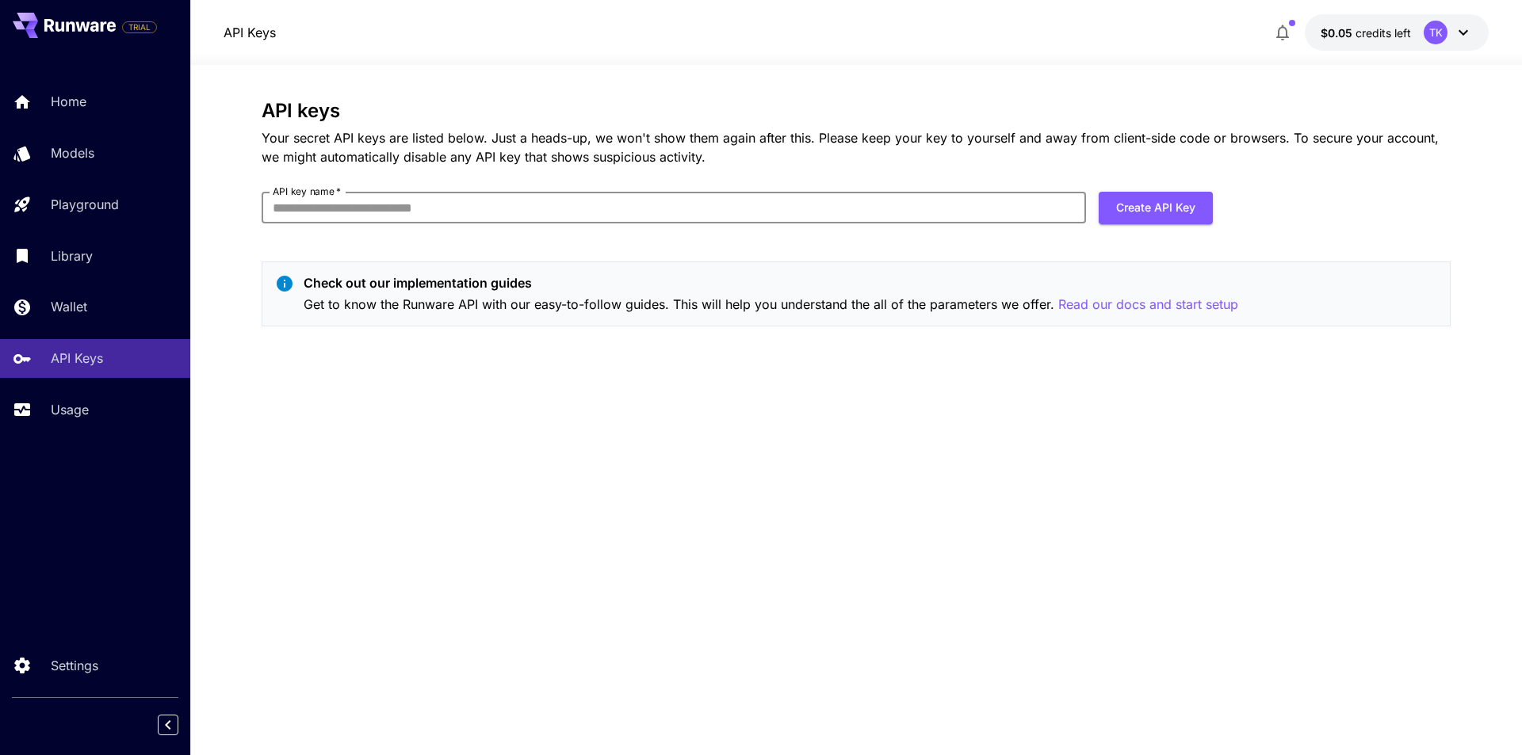
click at [349, 198] on input "API key name   *" at bounding box center [674, 208] width 824 height 32
type input "******"
click at [1105, 214] on button "Create API Key" at bounding box center [1156, 208] width 114 height 33
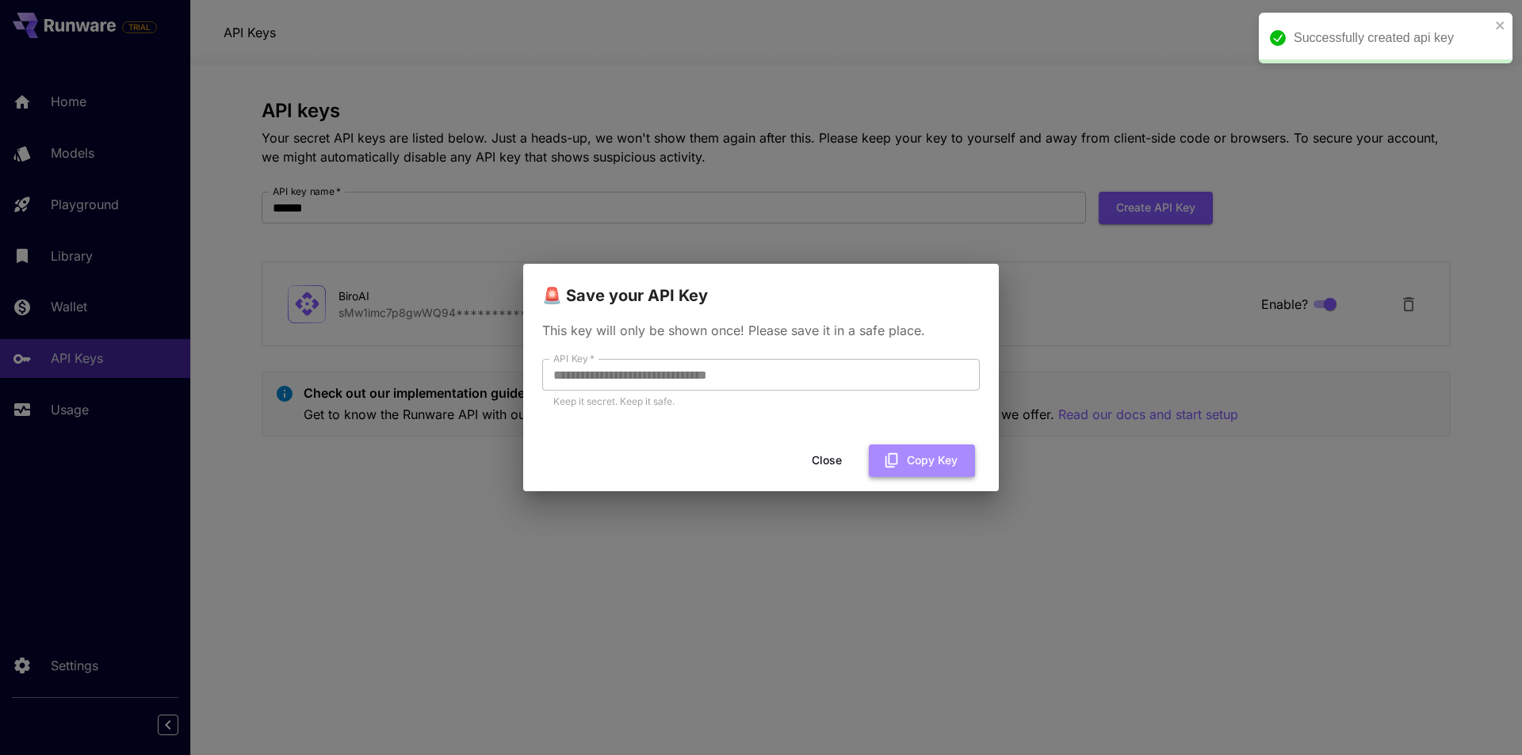
click at [902, 453] on button "Copy Key" at bounding box center [922, 461] width 106 height 33
click at [1134, 611] on div "**********" at bounding box center [761, 377] width 1522 height 755
click at [835, 459] on button "Close" at bounding box center [826, 461] width 71 height 33
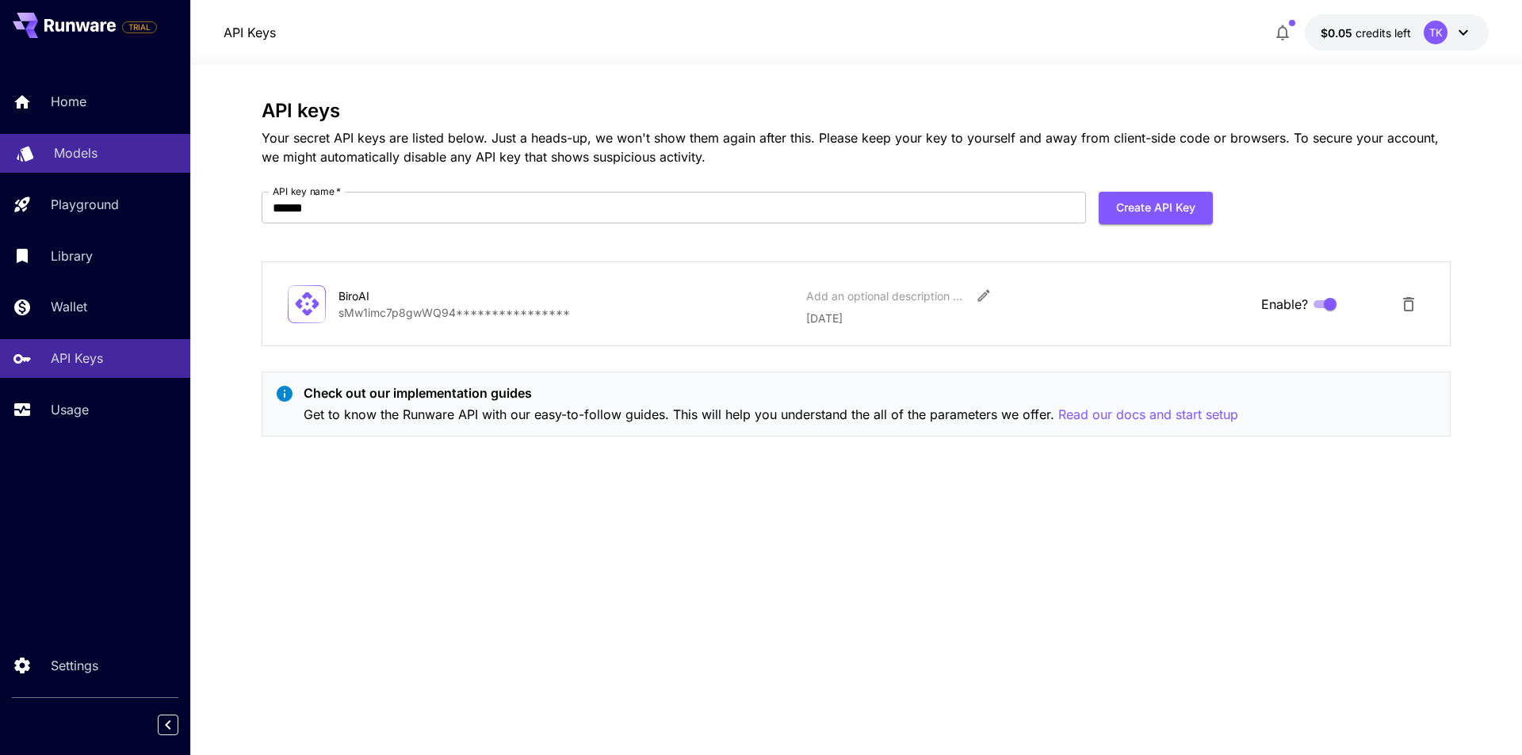
click at [116, 159] on div "Models" at bounding box center [116, 152] width 124 height 19
